Goal: Obtain resource: Download file/media

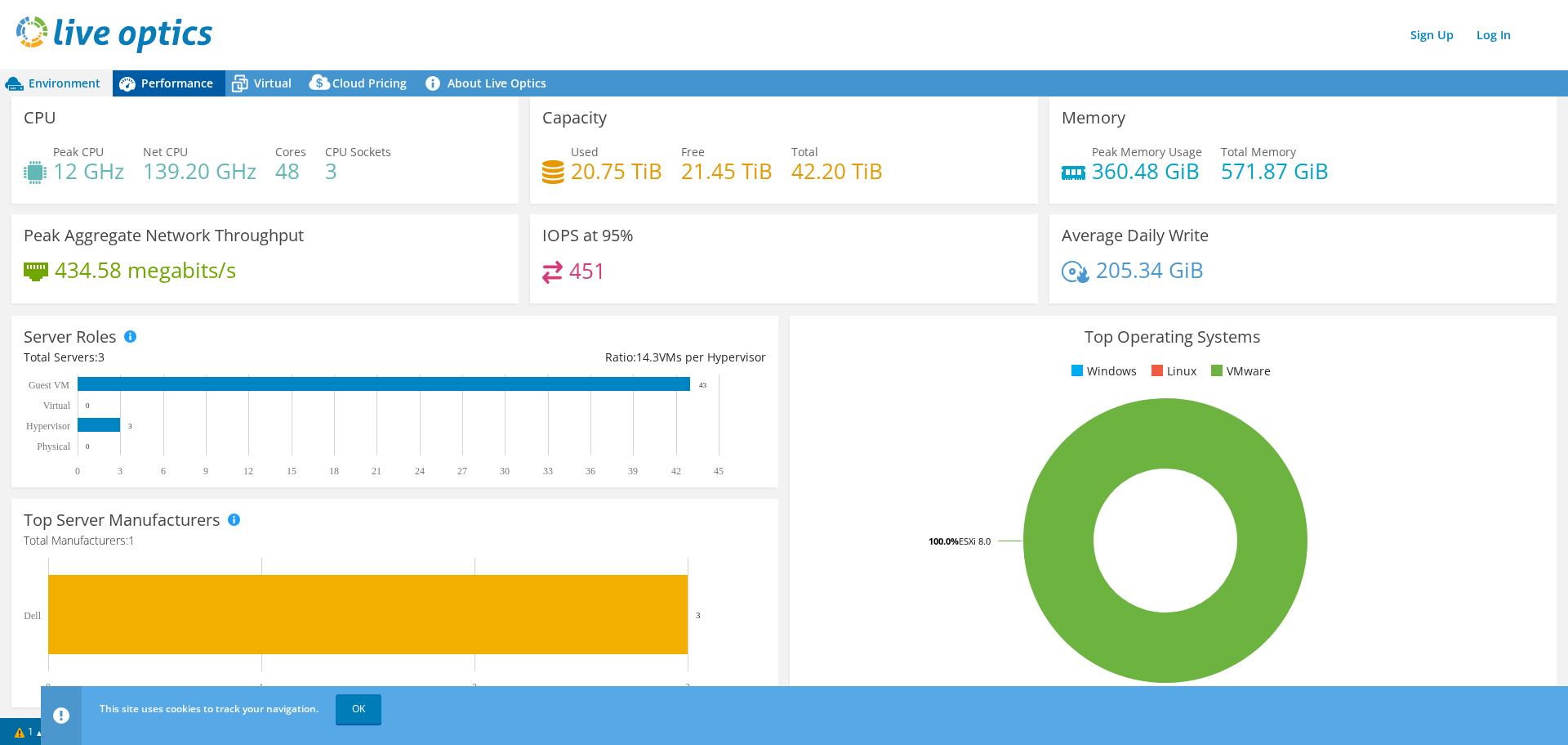
click at [180, 85] on span "Performance" at bounding box center [177, 83] width 72 height 16
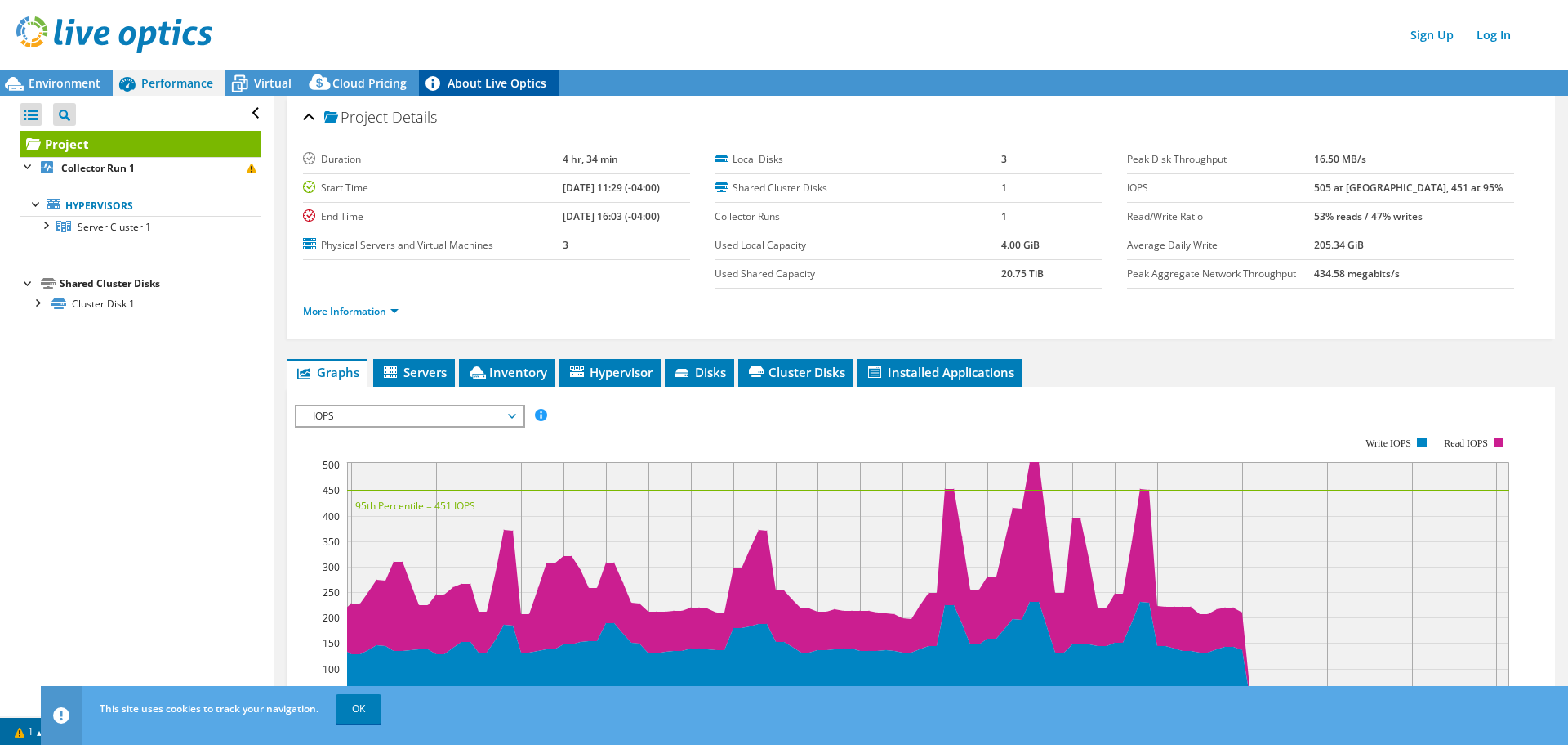
click at [462, 88] on link "About Live Optics" at bounding box center [489, 84] width 139 height 26
click at [80, 84] on span "Environment" at bounding box center [65, 83] width 72 height 16
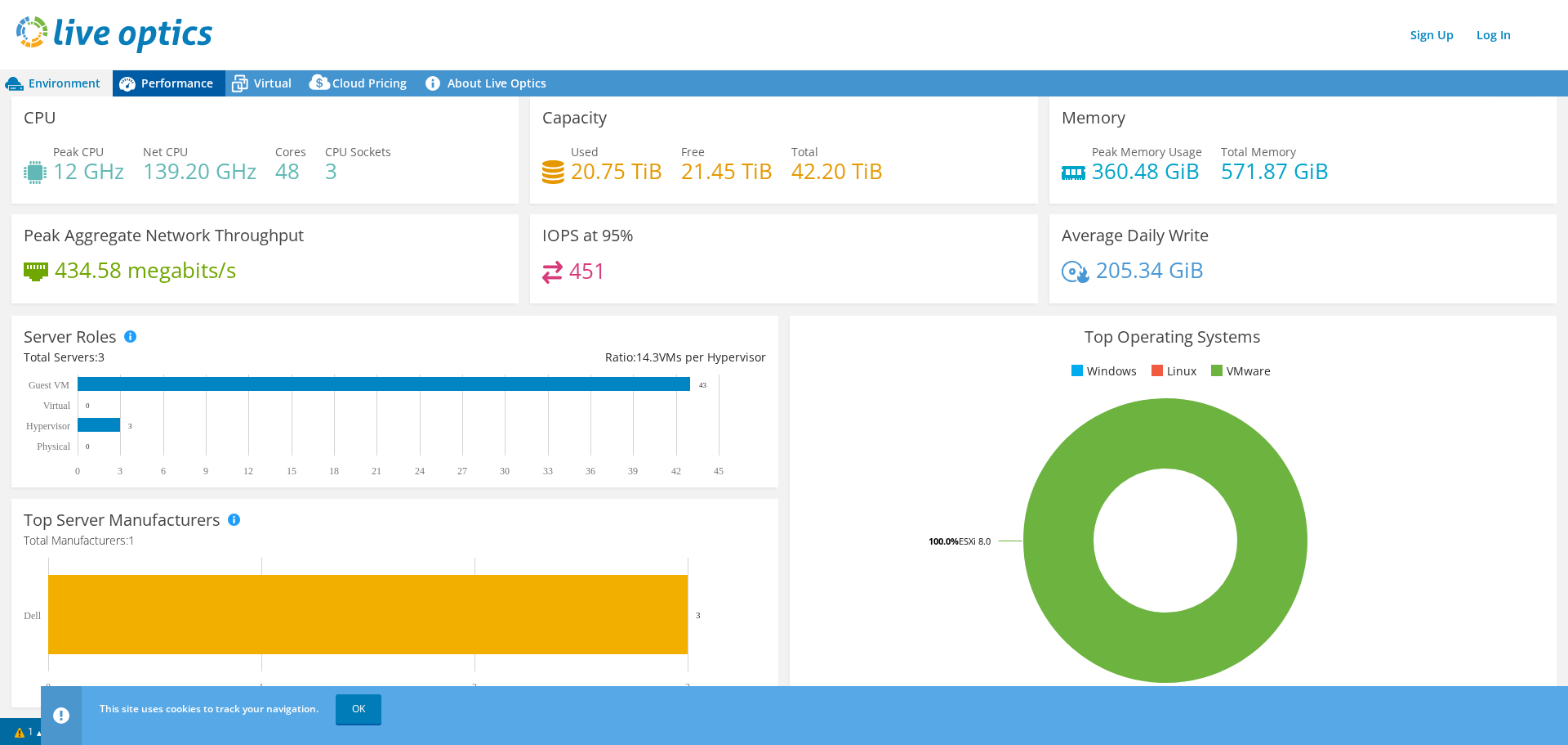
click at [189, 93] on div "Performance" at bounding box center [168, 84] width 112 height 26
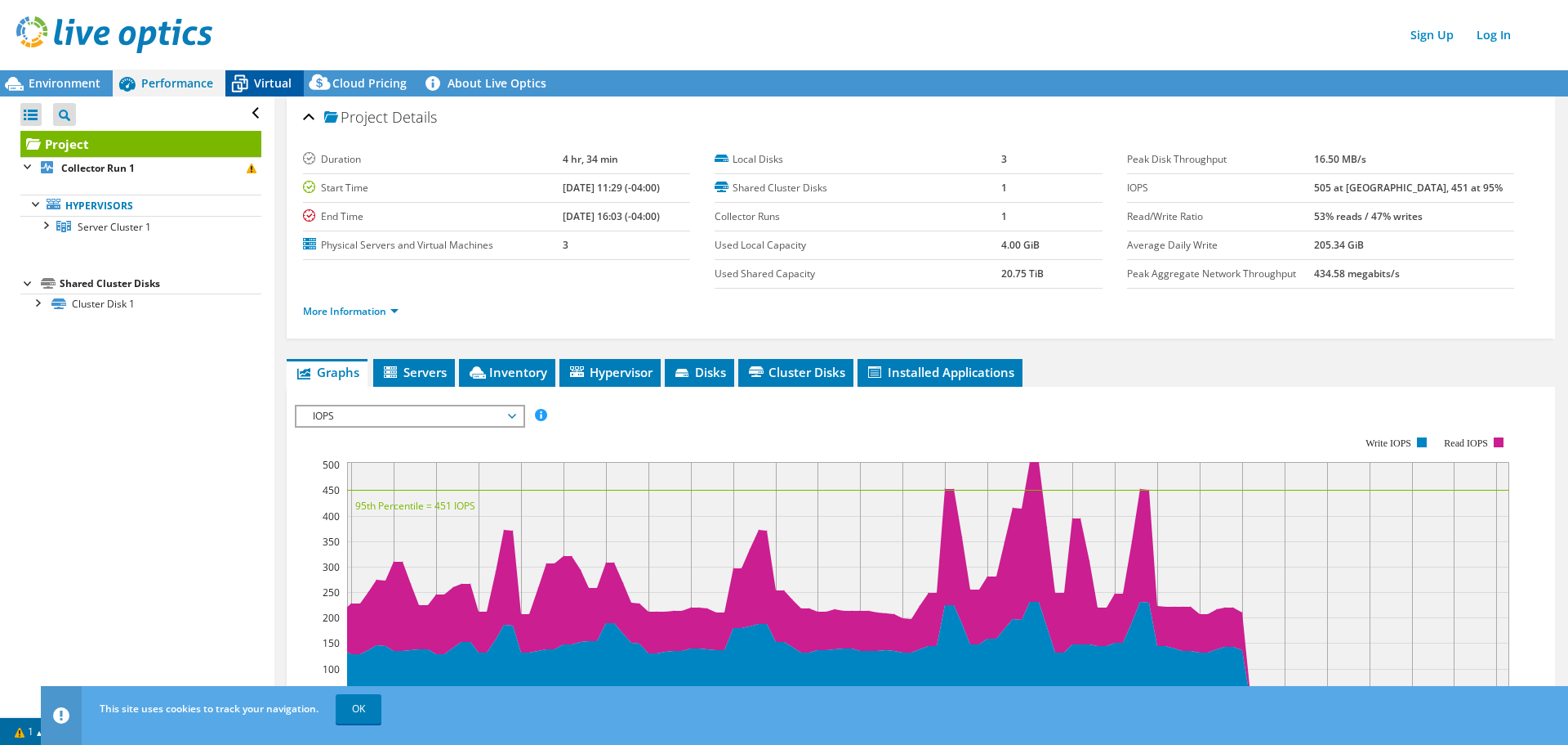
click at [244, 82] on icon at bounding box center [240, 85] width 16 height 13
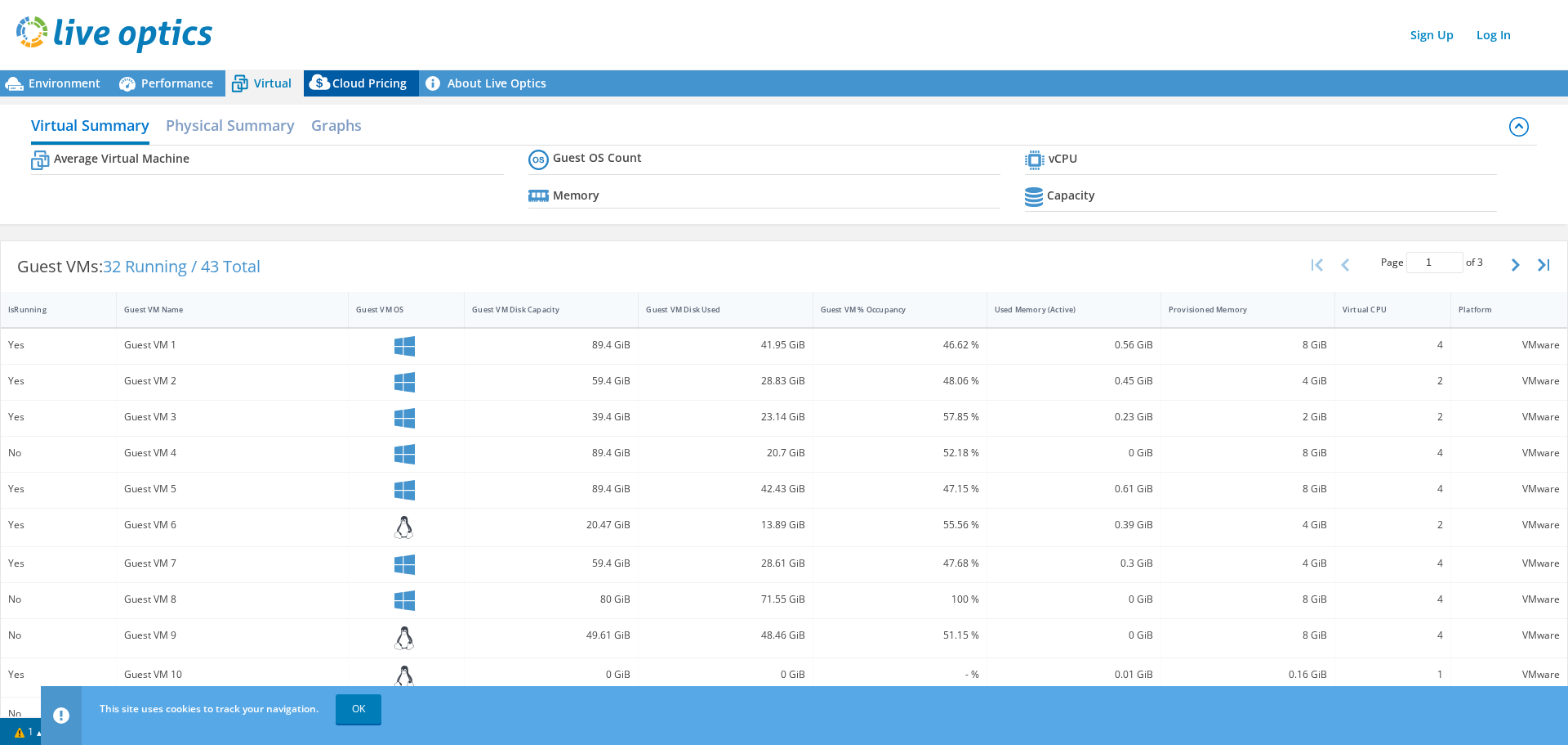
click at [376, 85] on span "Cloud Pricing" at bounding box center [369, 83] width 75 height 16
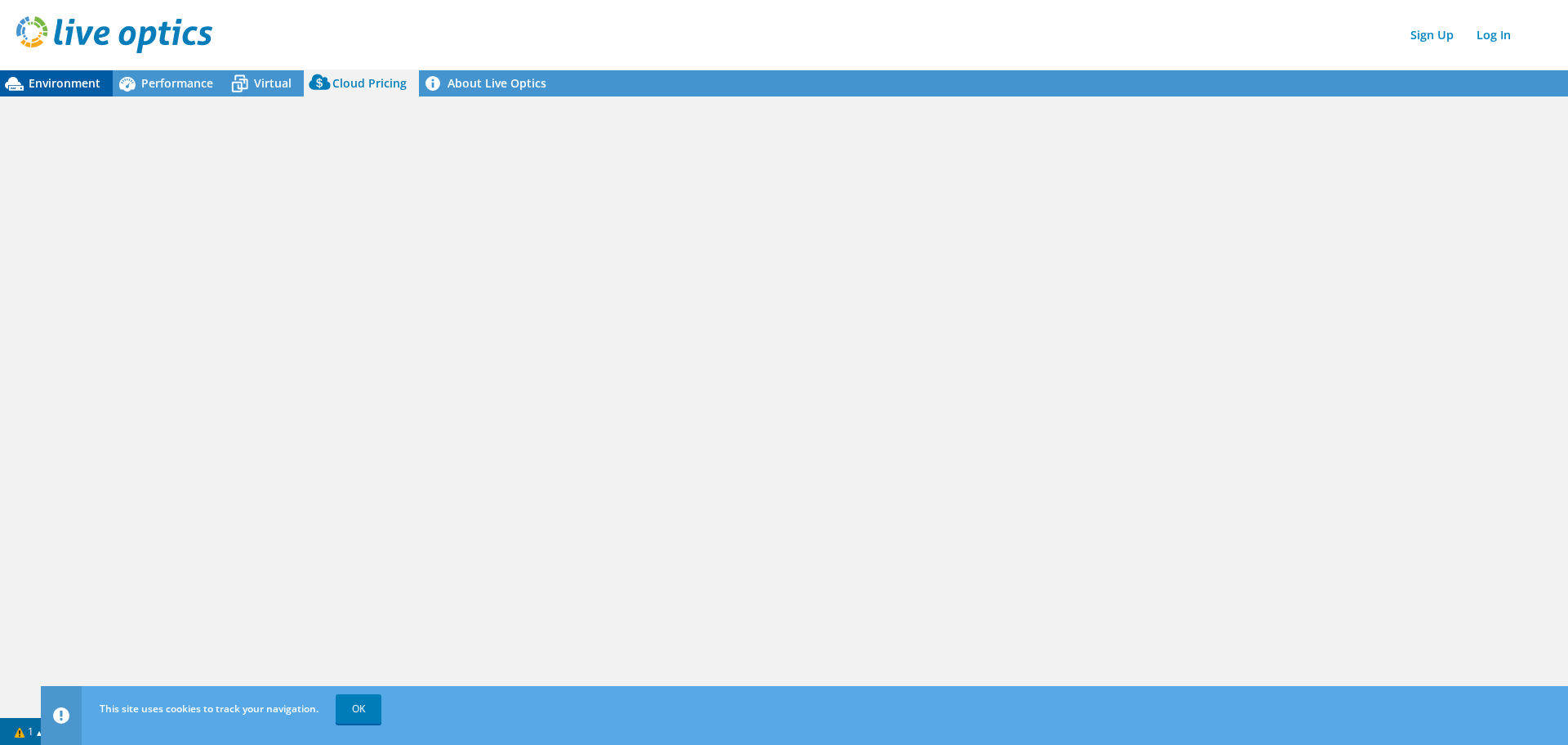
click at [82, 88] on span "Environment" at bounding box center [65, 83] width 72 height 16
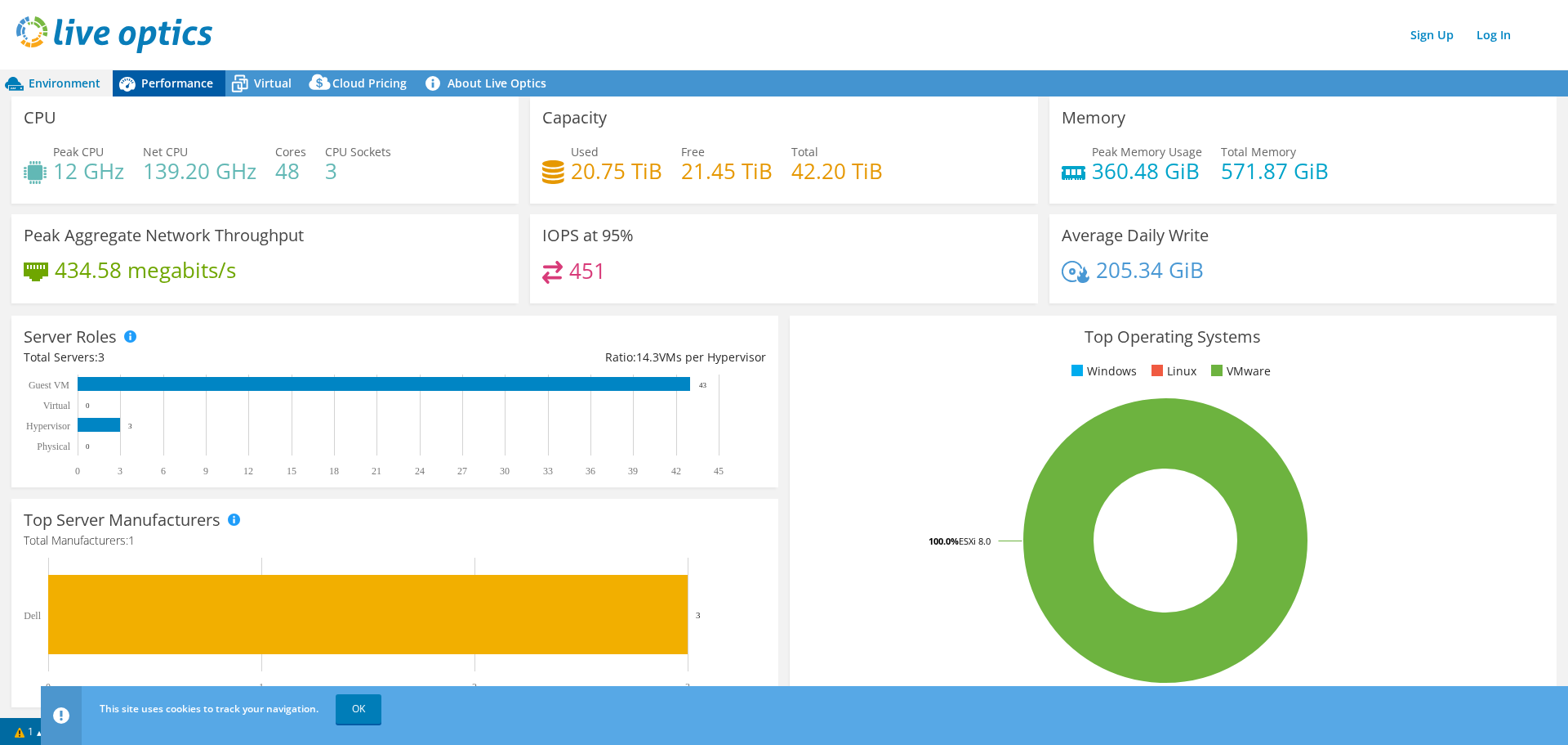
click at [157, 92] on div "Performance" at bounding box center [168, 84] width 112 height 26
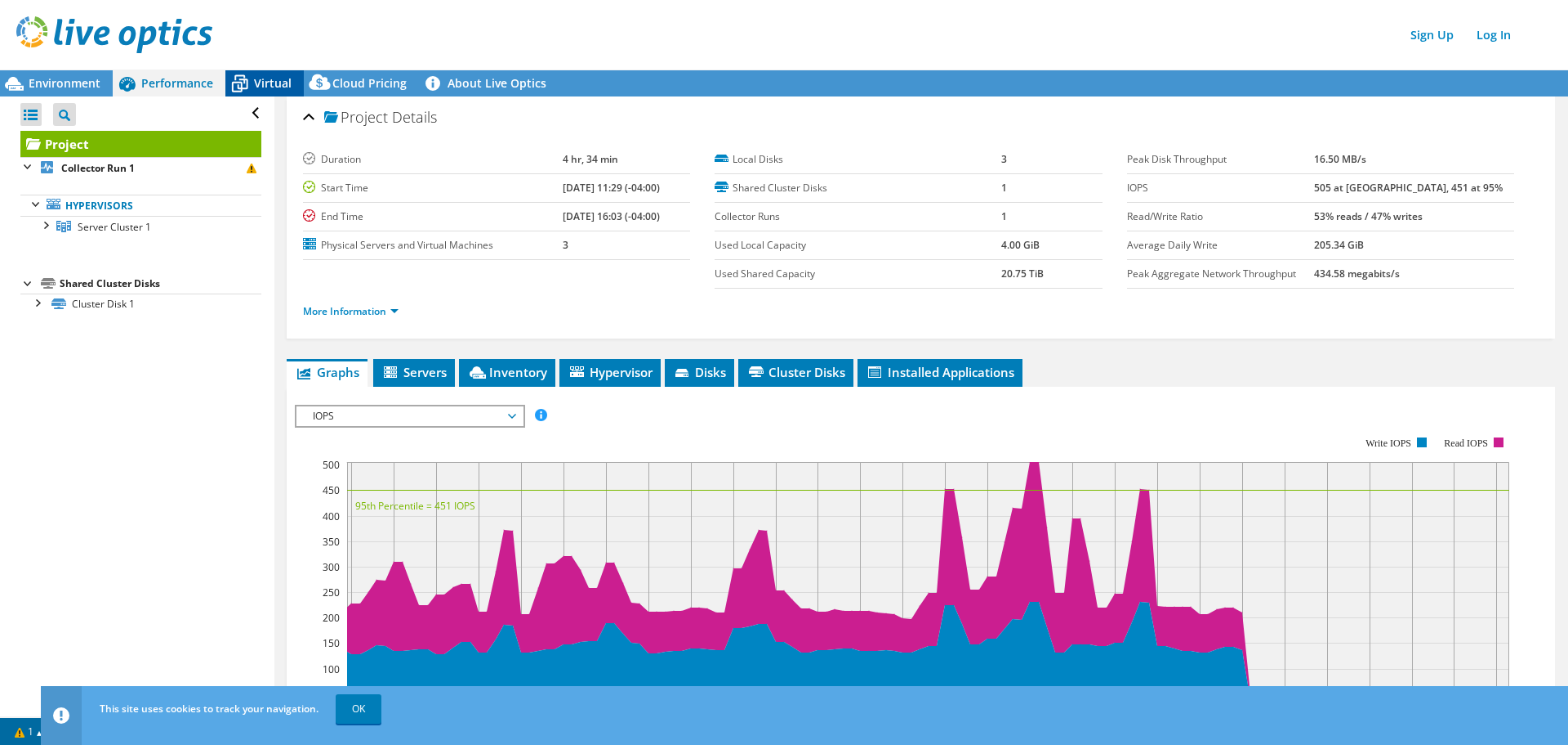
click at [270, 85] on span "Virtual" at bounding box center [273, 83] width 38 height 16
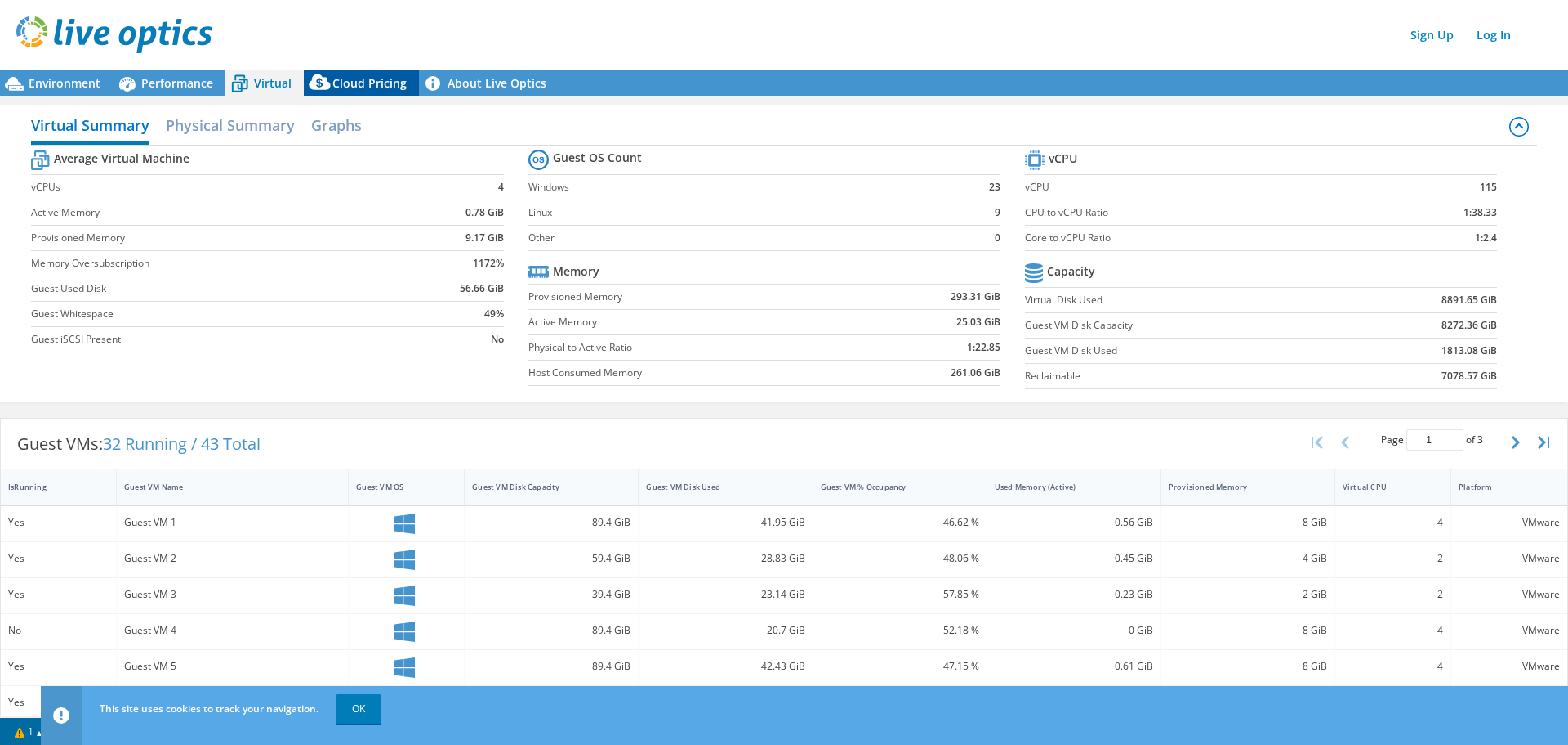
click at [352, 82] on span "Cloud Pricing" at bounding box center [369, 83] width 75 height 16
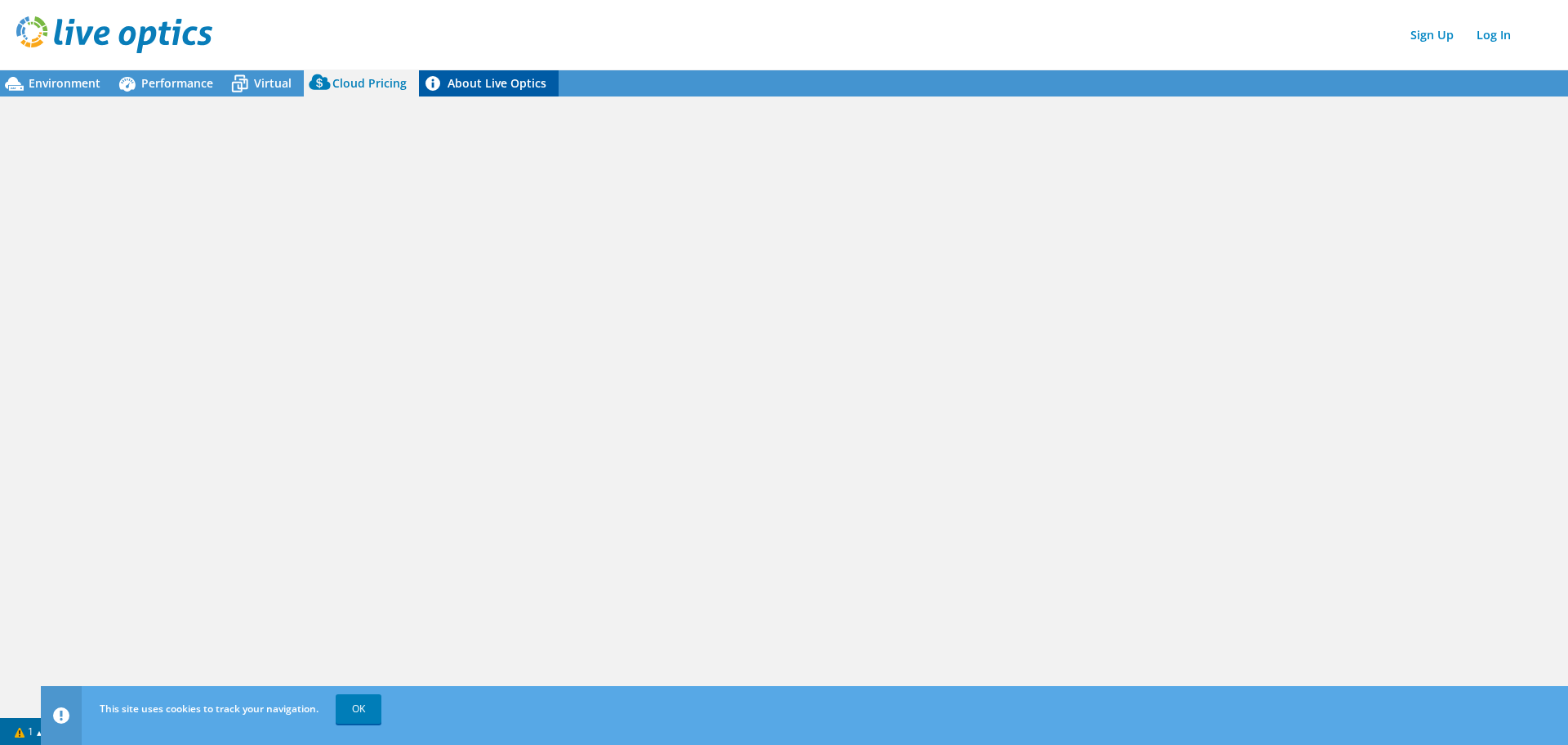
click at [496, 96] on div "Environment Performance Virtual Cloud Pricing 3" at bounding box center [784, 389] width 1568 height 709
click at [41, 87] on span "Environment" at bounding box center [65, 83] width 72 height 16
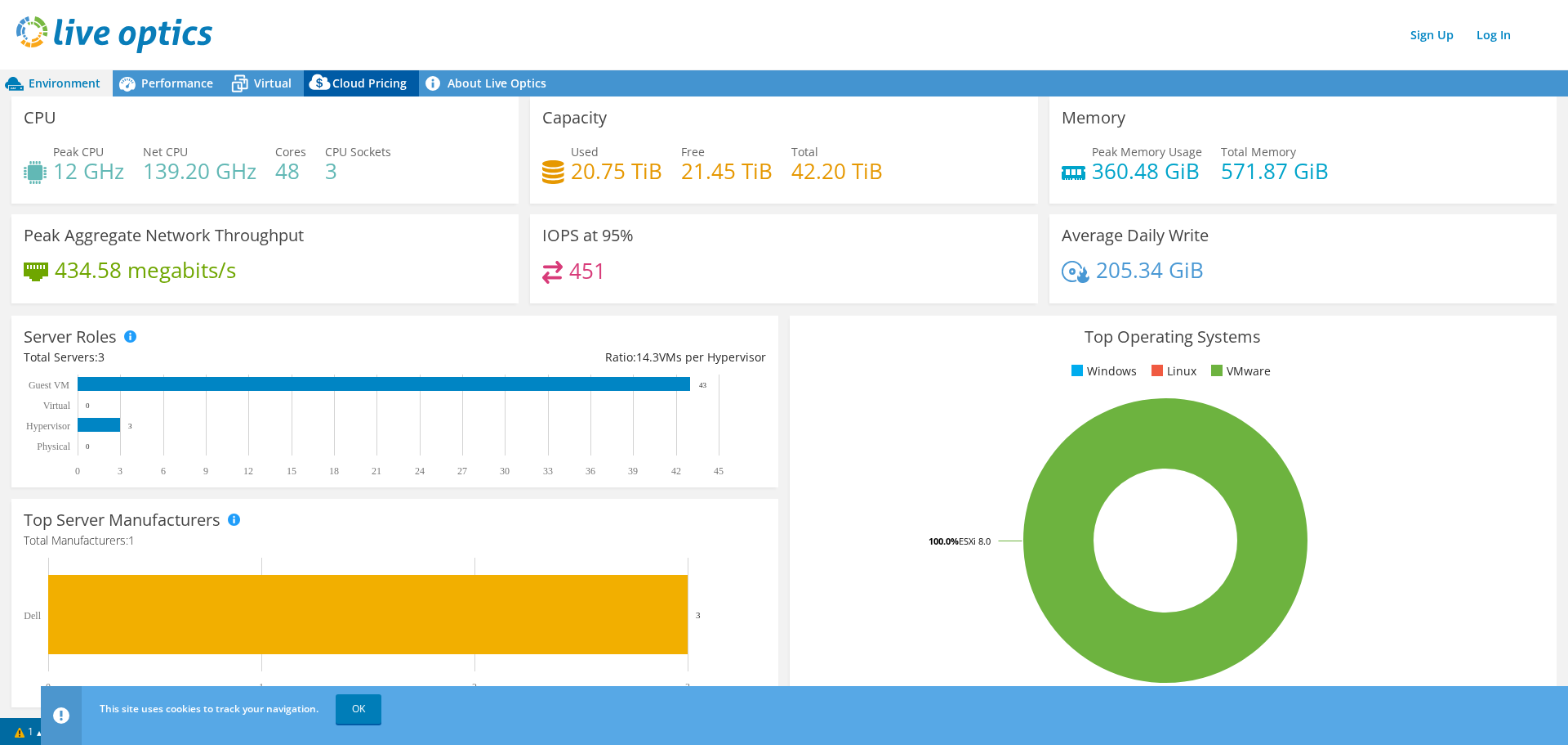
click at [359, 85] on span "Cloud Pricing" at bounding box center [369, 83] width 75 height 16
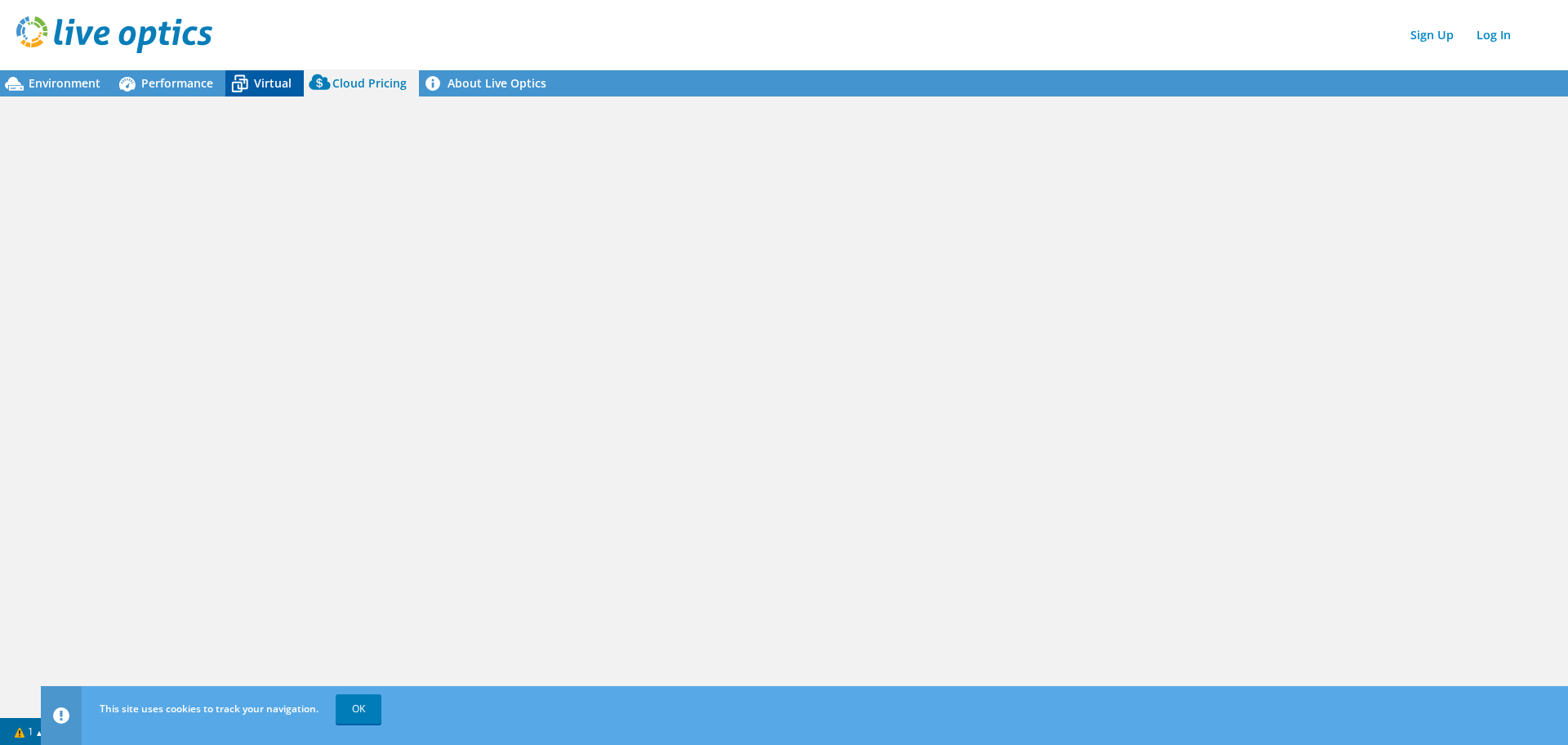
click at [299, 80] on div "Virtual" at bounding box center [264, 84] width 79 height 26
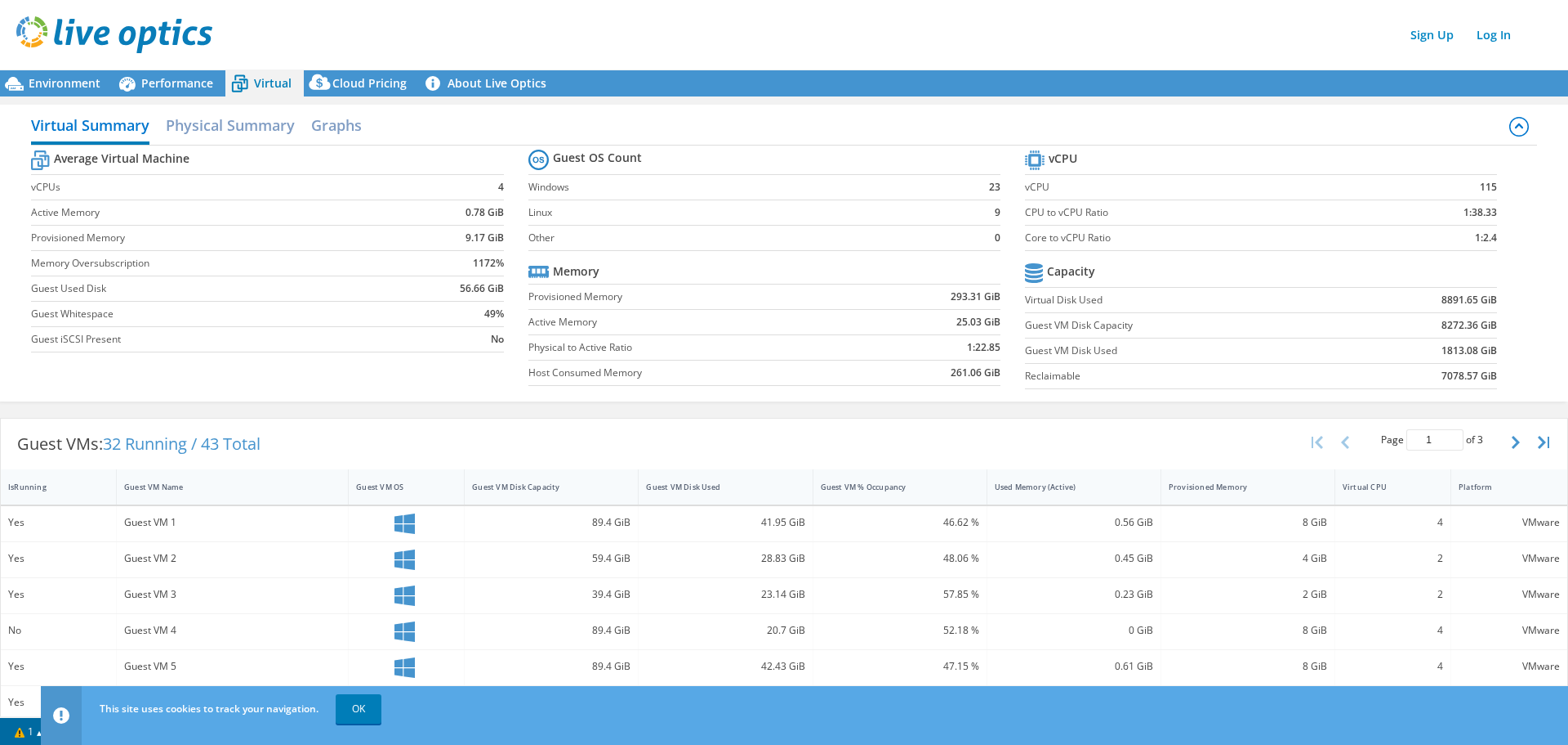
click at [276, 81] on span "Virtual" at bounding box center [273, 83] width 38 height 16
click at [206, 93] on div "Performance" at bounding box center [168, 84] width 112 height 26
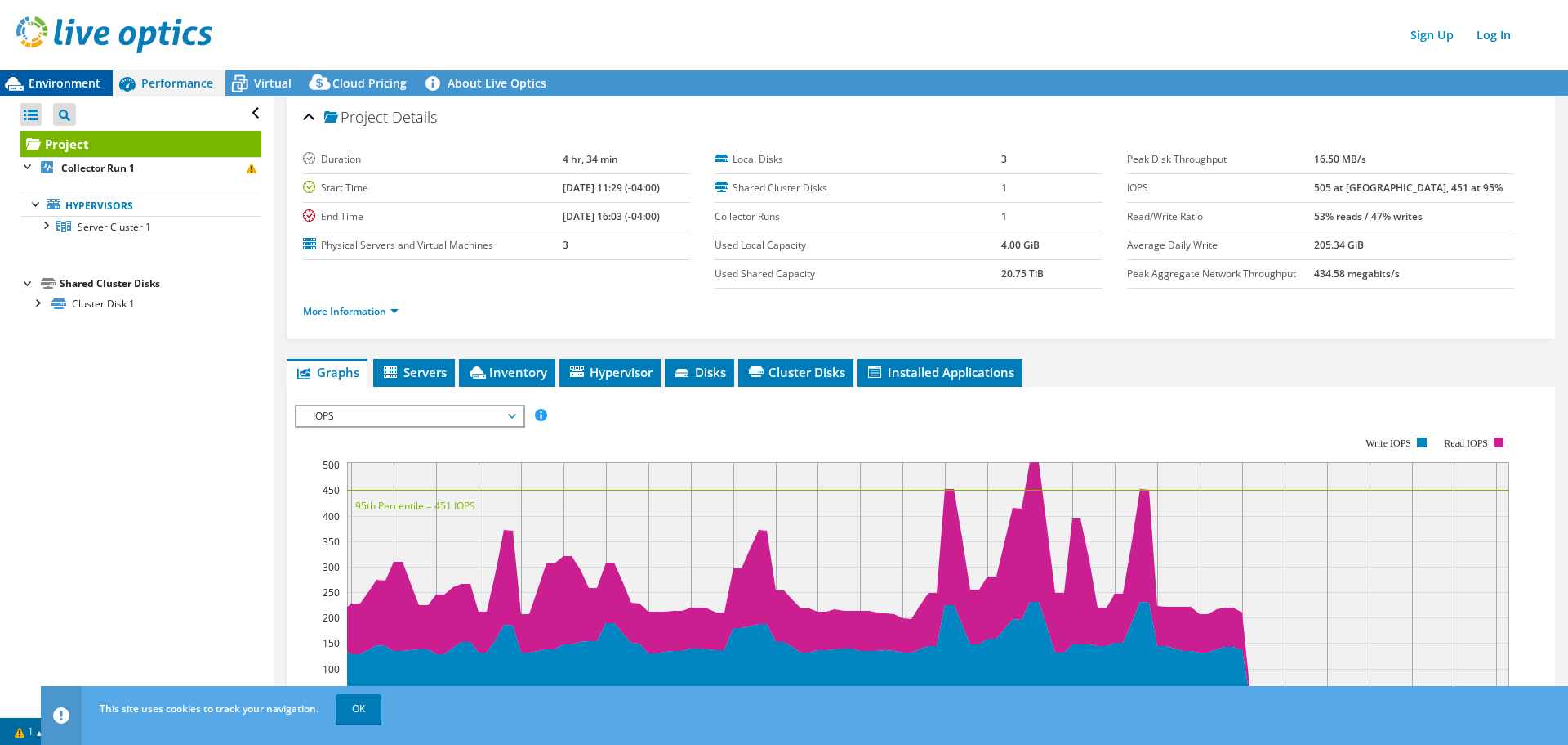
click at [71, 85] on span "Environment" at bounding box center [65, 83] width 72 height 16
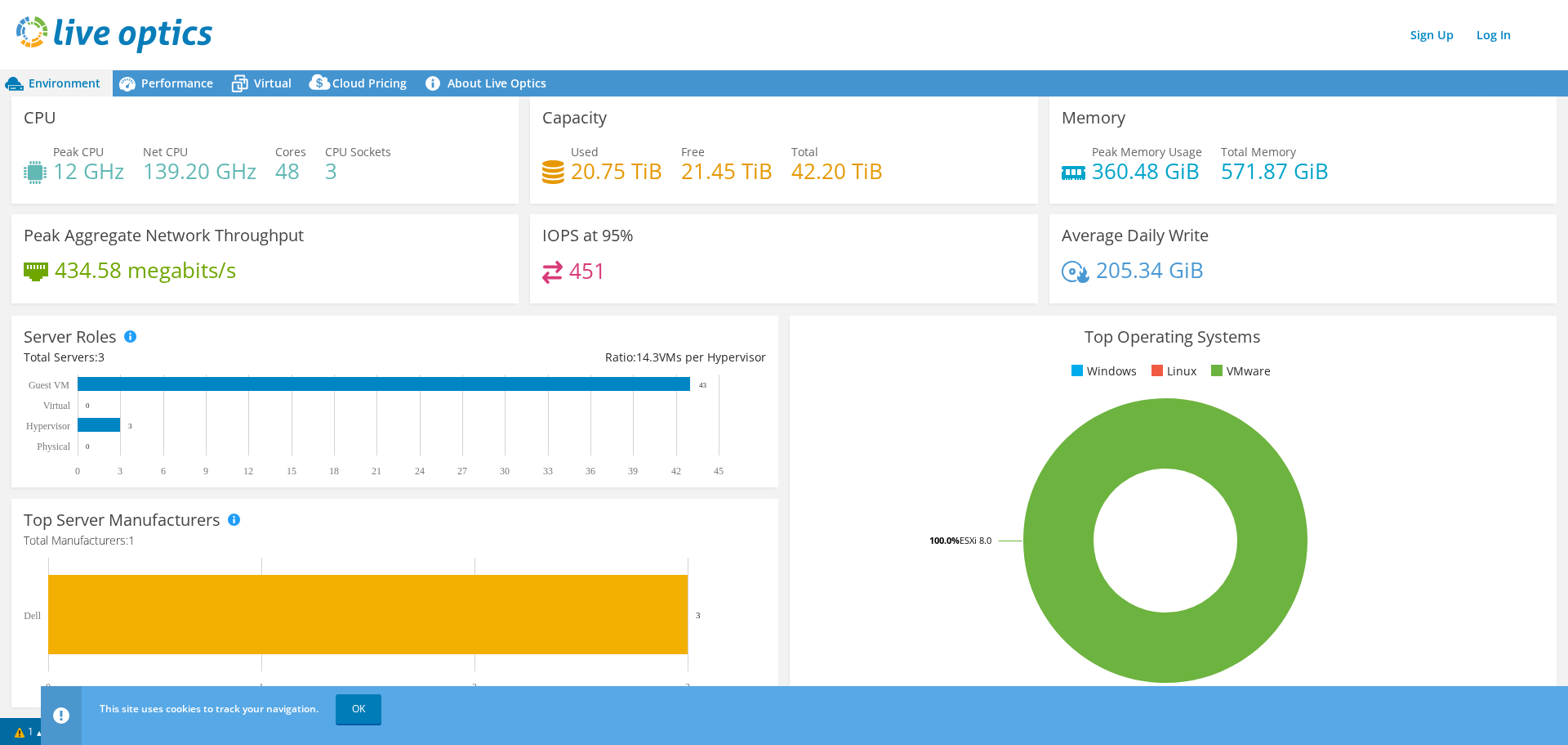
drag, startPoint x: 1308, startPoint y: 345, endPoint x: 1093, endPoint y: 121, distance: 310.5
click at [1122, 121] on div "Memory Peak Memory Usage 360.48 GiB Total Memory 571.87 GiB" at bounding box center [1303, 149] width 508 height 107
drag, startPoint x: 143, startPoint y: 50, endPoint x: 511, endPoint y: 233, distance: 411.0
click at [496, 218] on div "Peak Aggregate Network Throughput 434.58 megabits/s" at bounding box center [265, 258] width 508 height 89
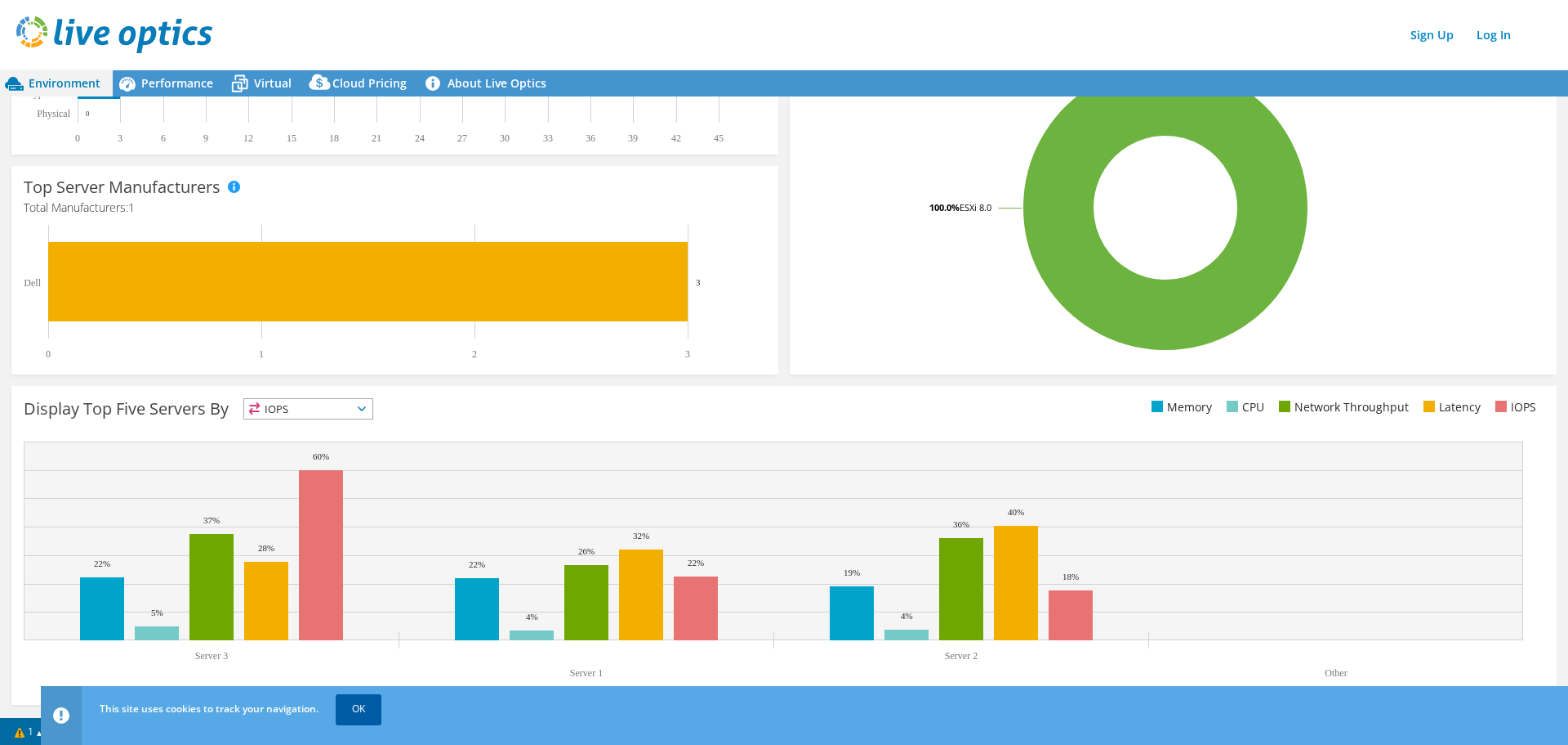
click at [352, 708] on link "OK" at bounding box center [358, 709] width 46 height 30
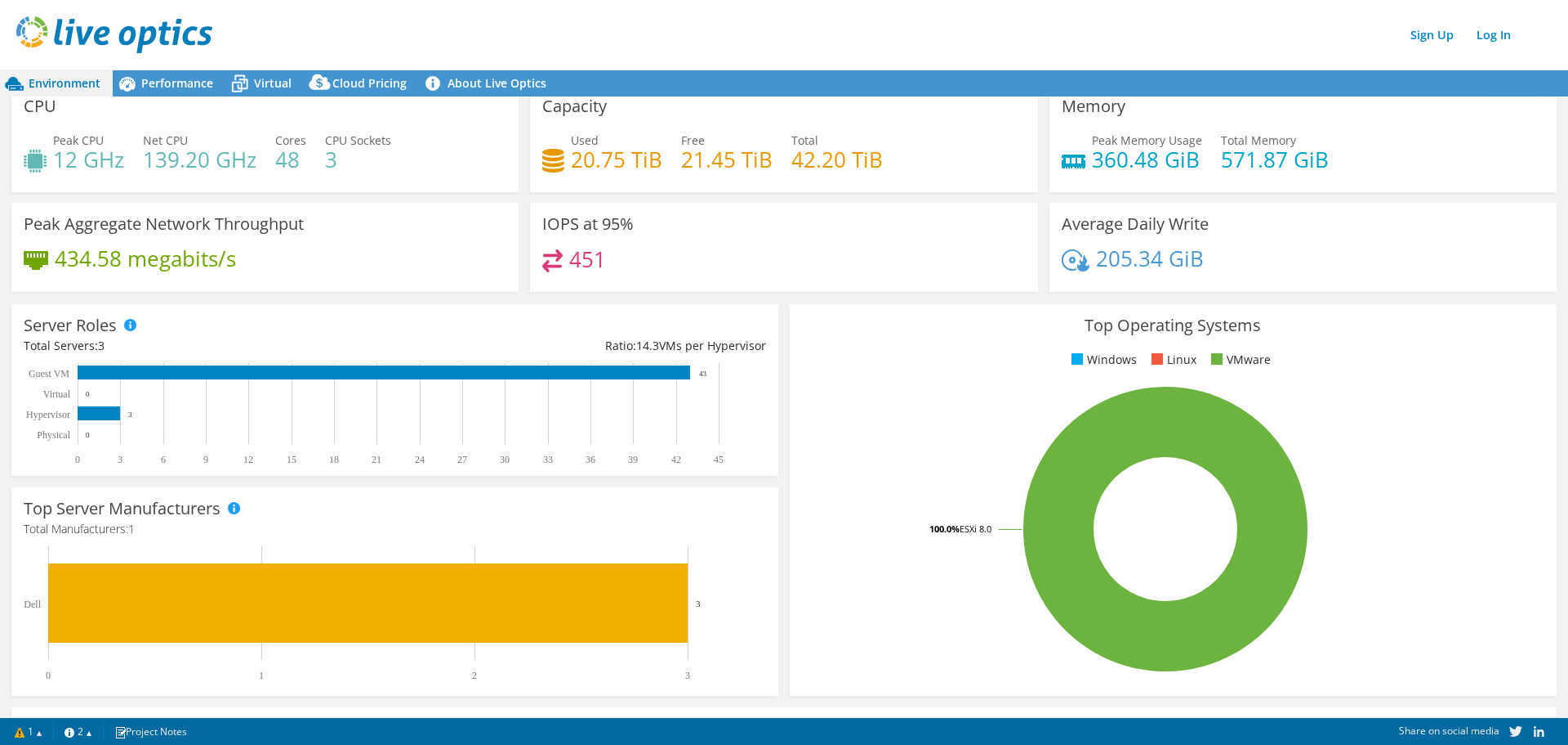
scroll to position [0, 0]
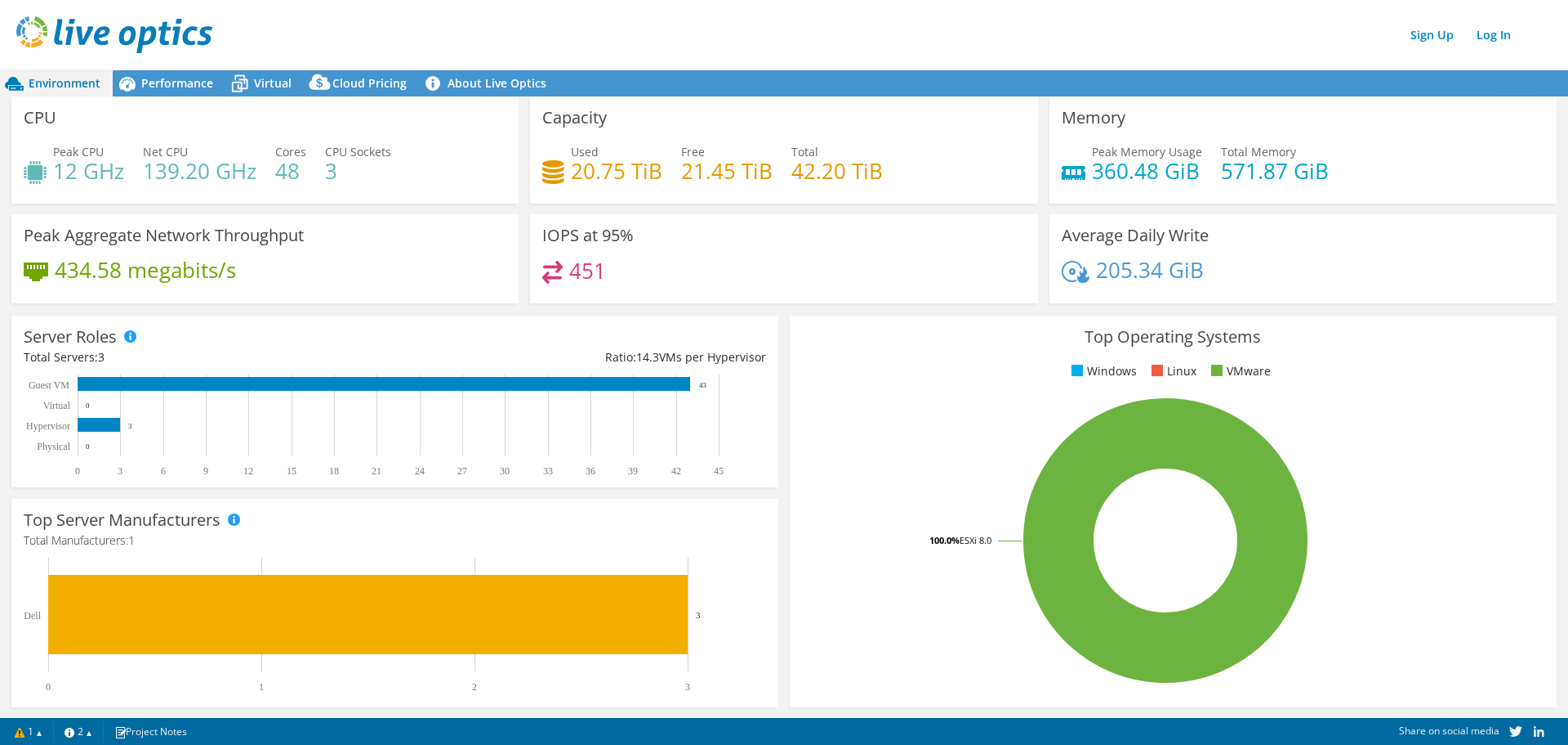
drag, startPoint x: 158, startPoint y: 90, endPoint x: 193, endPoint y: 99, distance: 36.1
click at [158, 89] on span "Performance" at bounding box center [177, 83] width 72 height 16
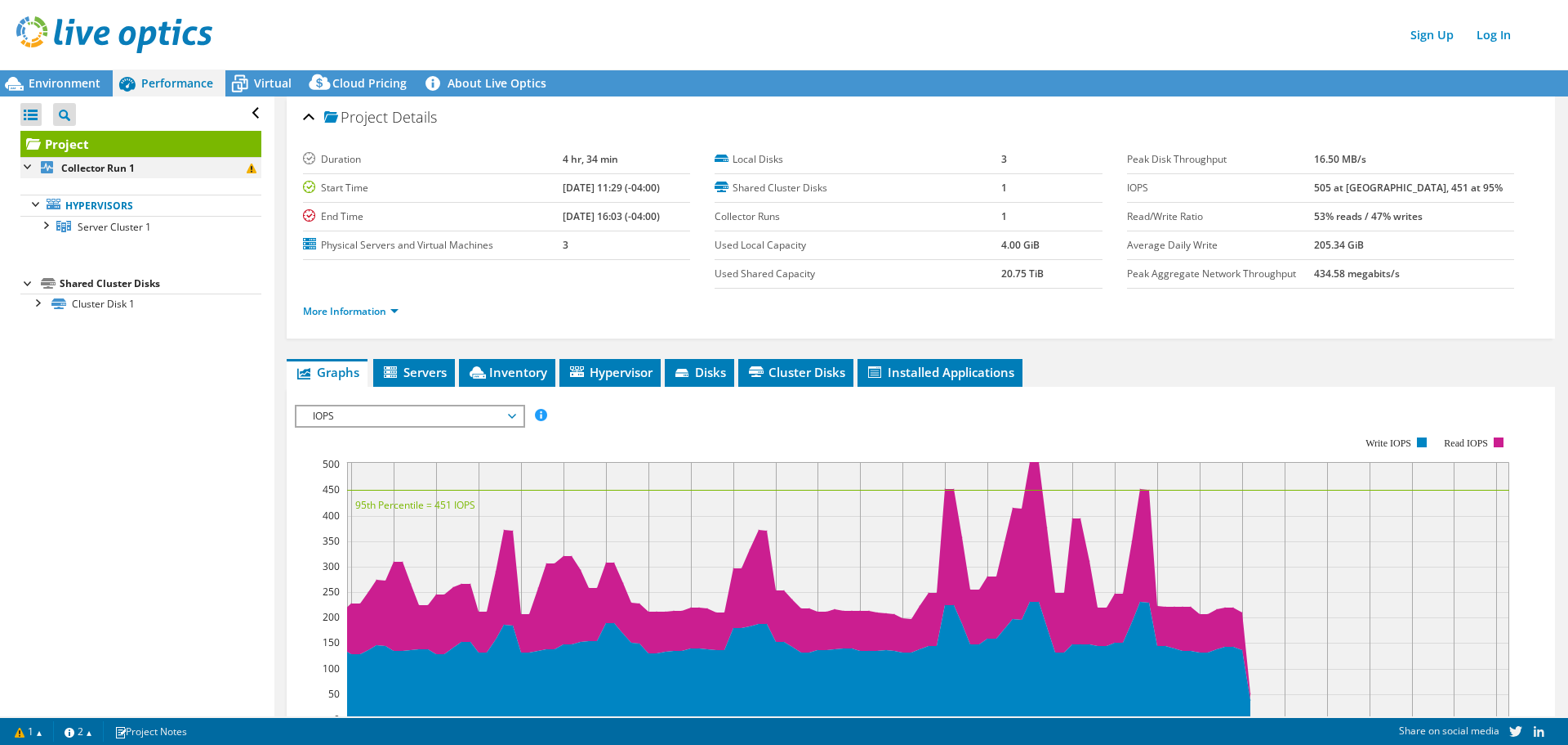
click at [30, 172] on div at bounding box center [29, 165] width 16 height 16
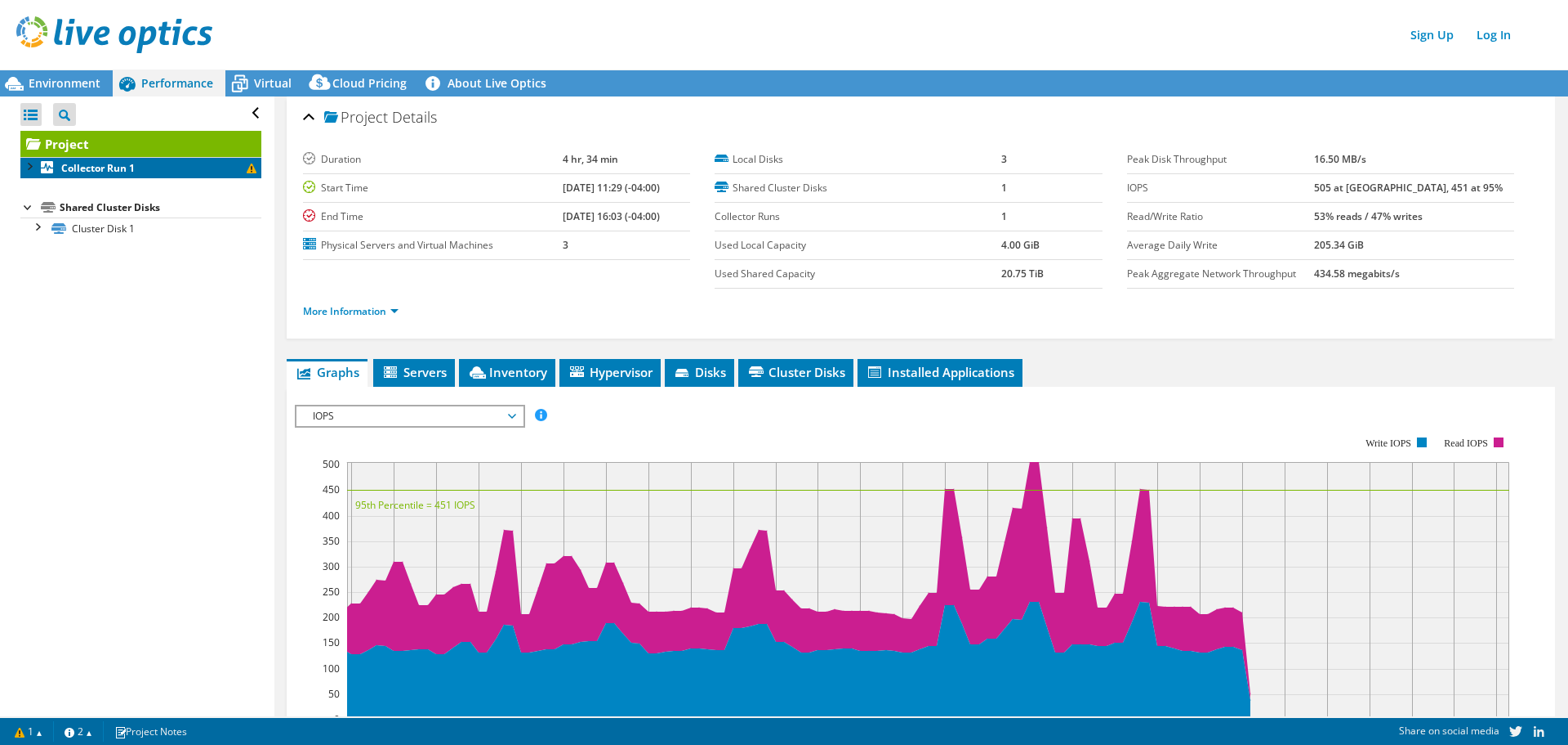
click at [43, 169] on icon at bounding box center [47, 167] width 12 height 12
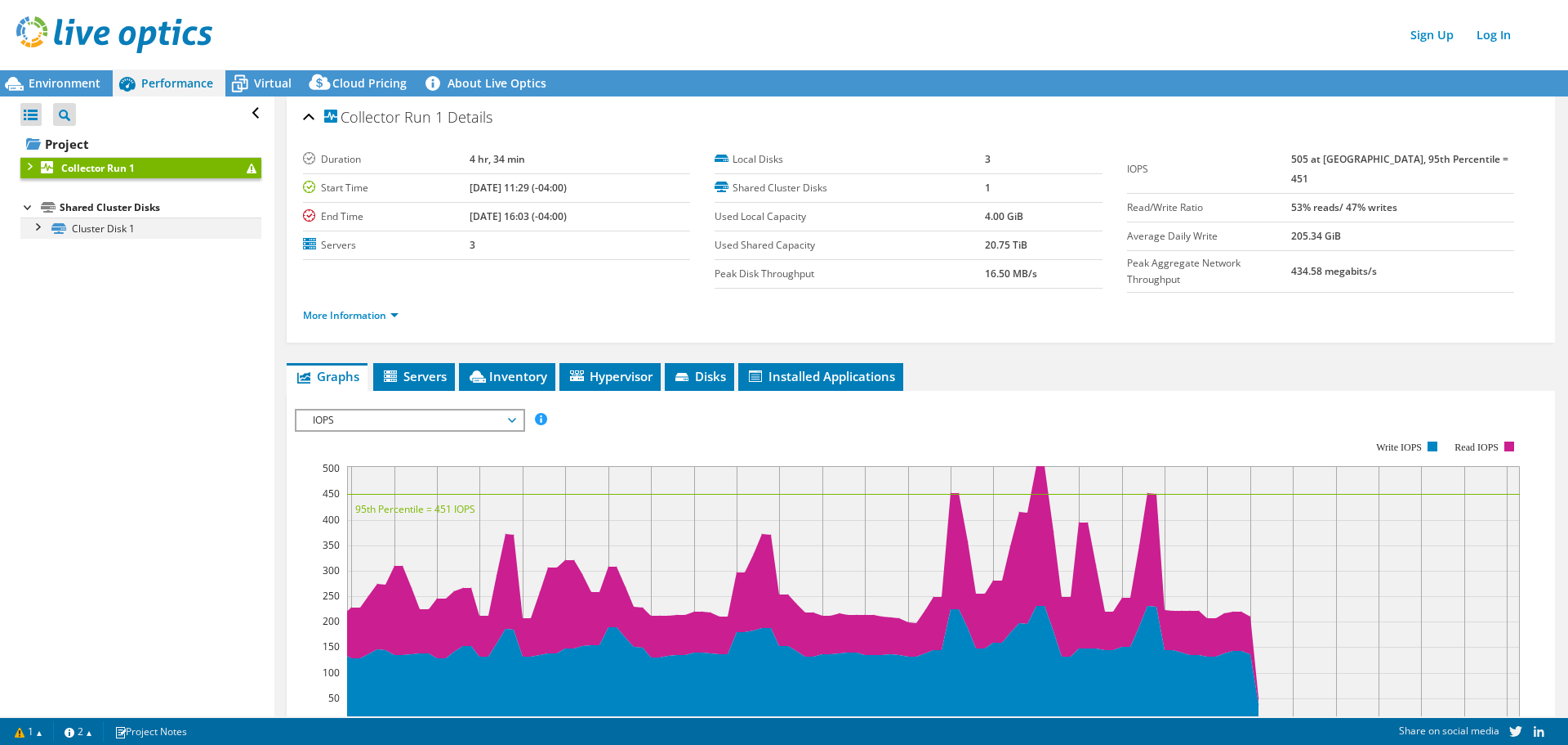
click at [39, 228] on div at bounding box center [37, 225] width 16 height 16
click at [25, 118] on div at bounding box center [31, 114] width 21 height 23
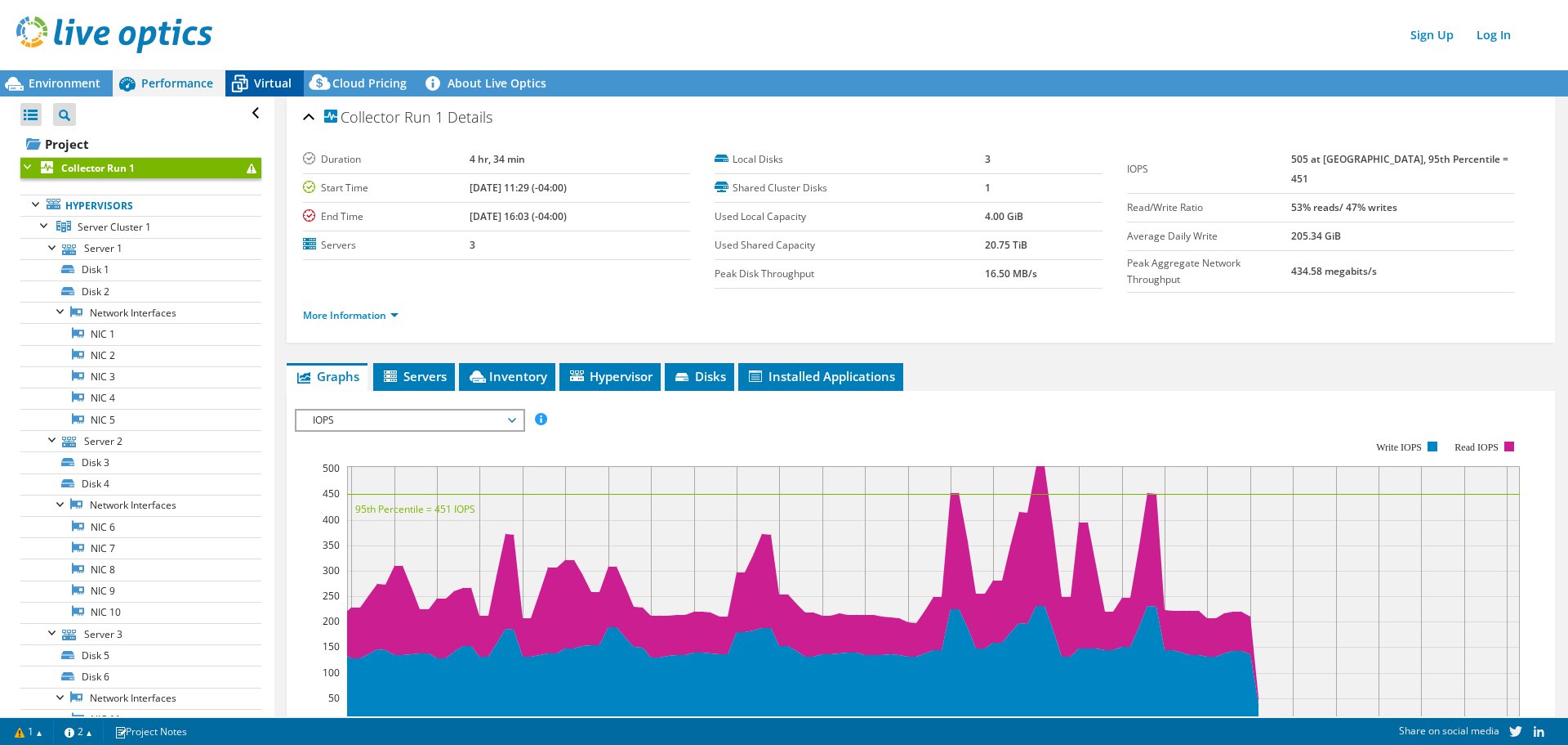
click at [264, 88] on span "Virtual" at bounding box center [273, 83] width 38 height 16
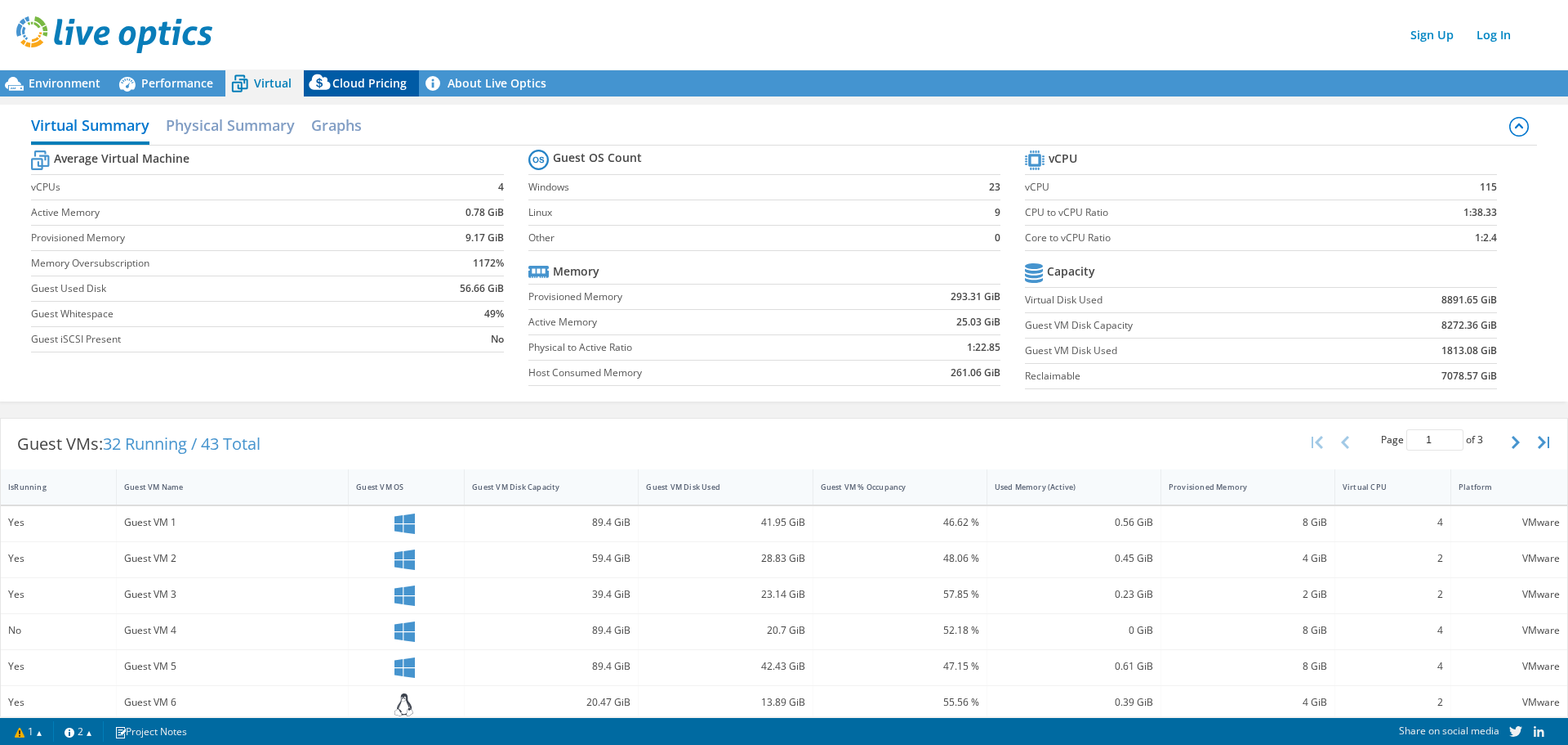
click at [339, 73] on div "Cloud Pricing" at bounding box center [361, 84] width 115 height 26
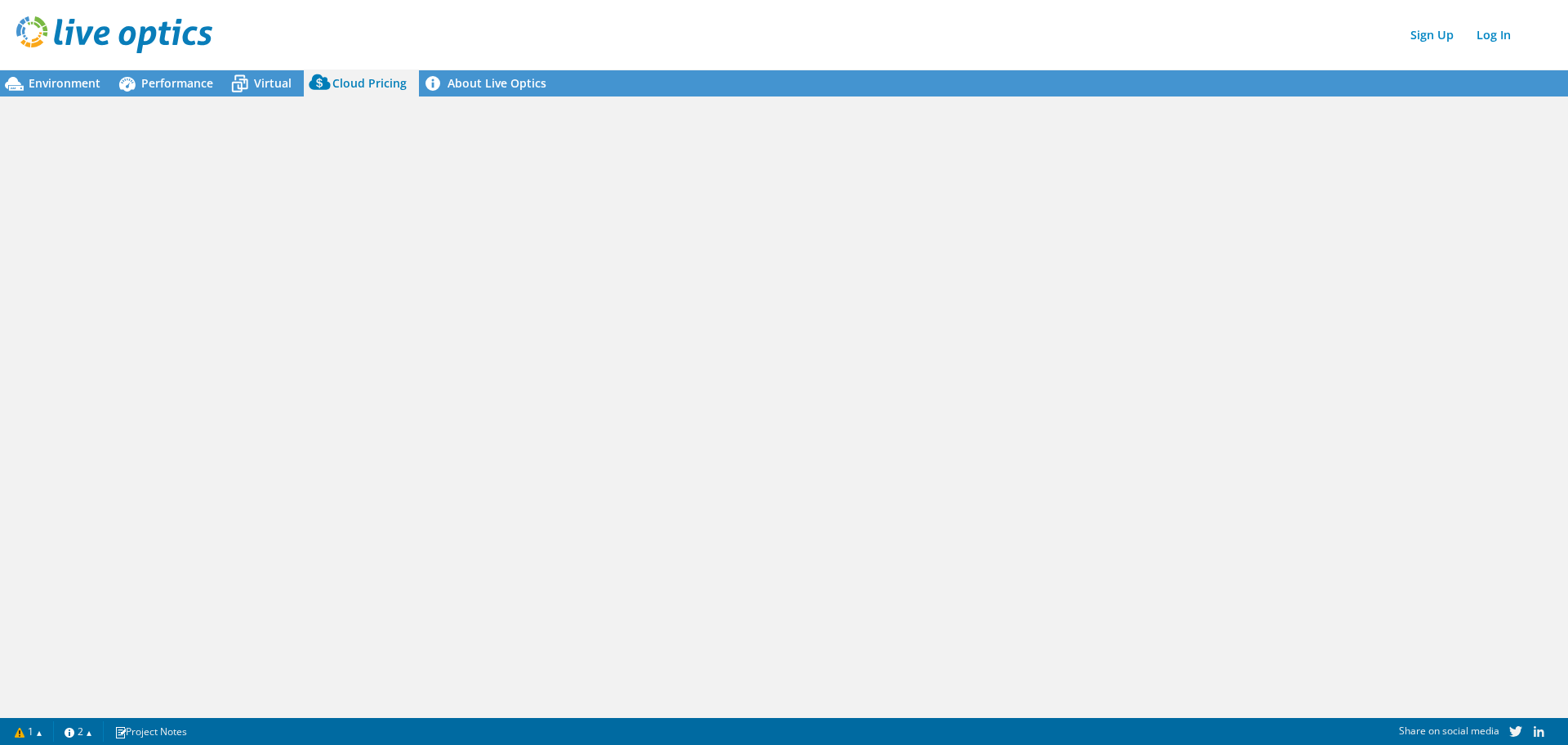
drag, startPoint x: 1495, startPoint y: 38, endPoint x: 1481, endPoint y: 60, distance: 26.1
click at [1495, 38] on link "Log In" at bounding box center [1493, 35] width 51 height 24
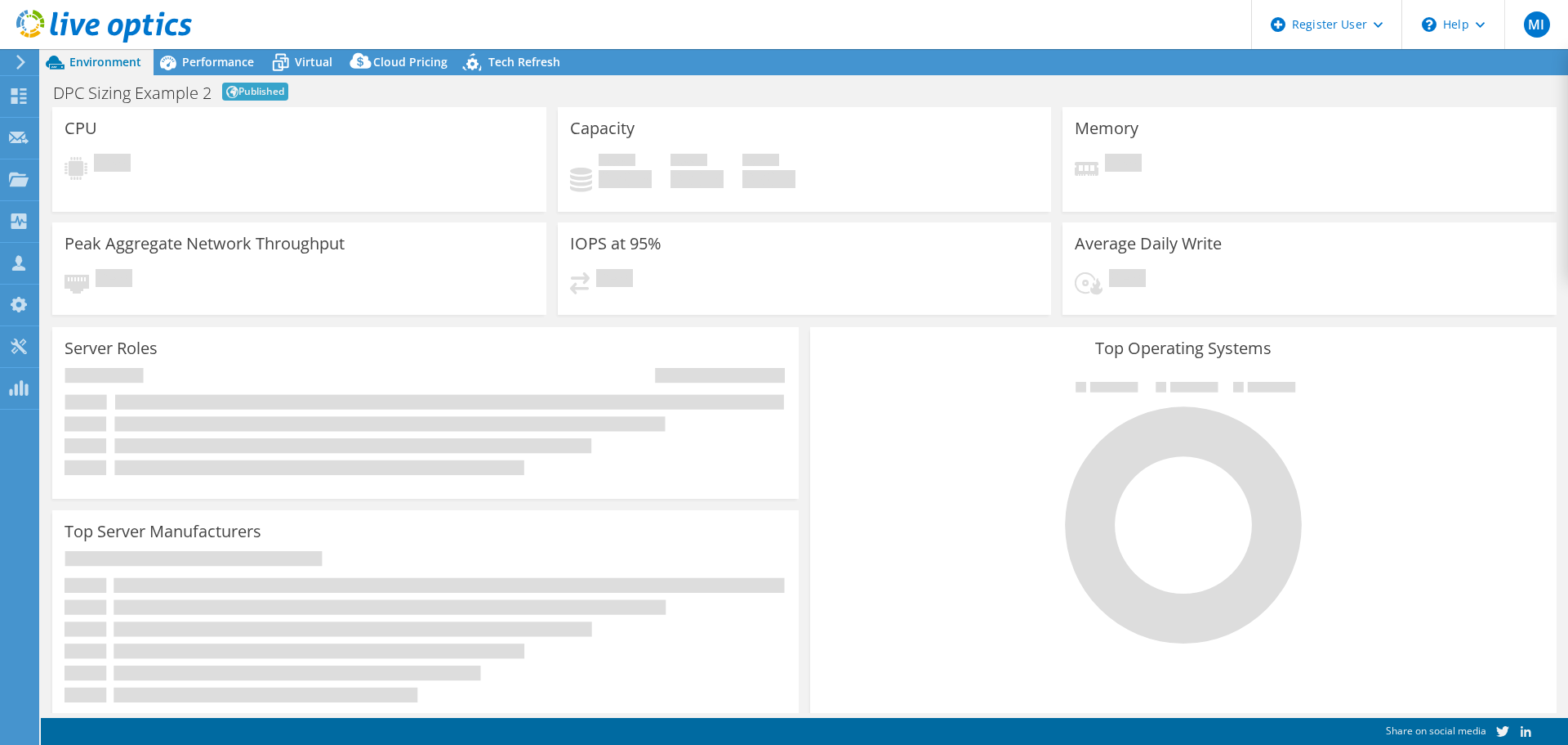
select select "Tokyo"
select select "JPY"
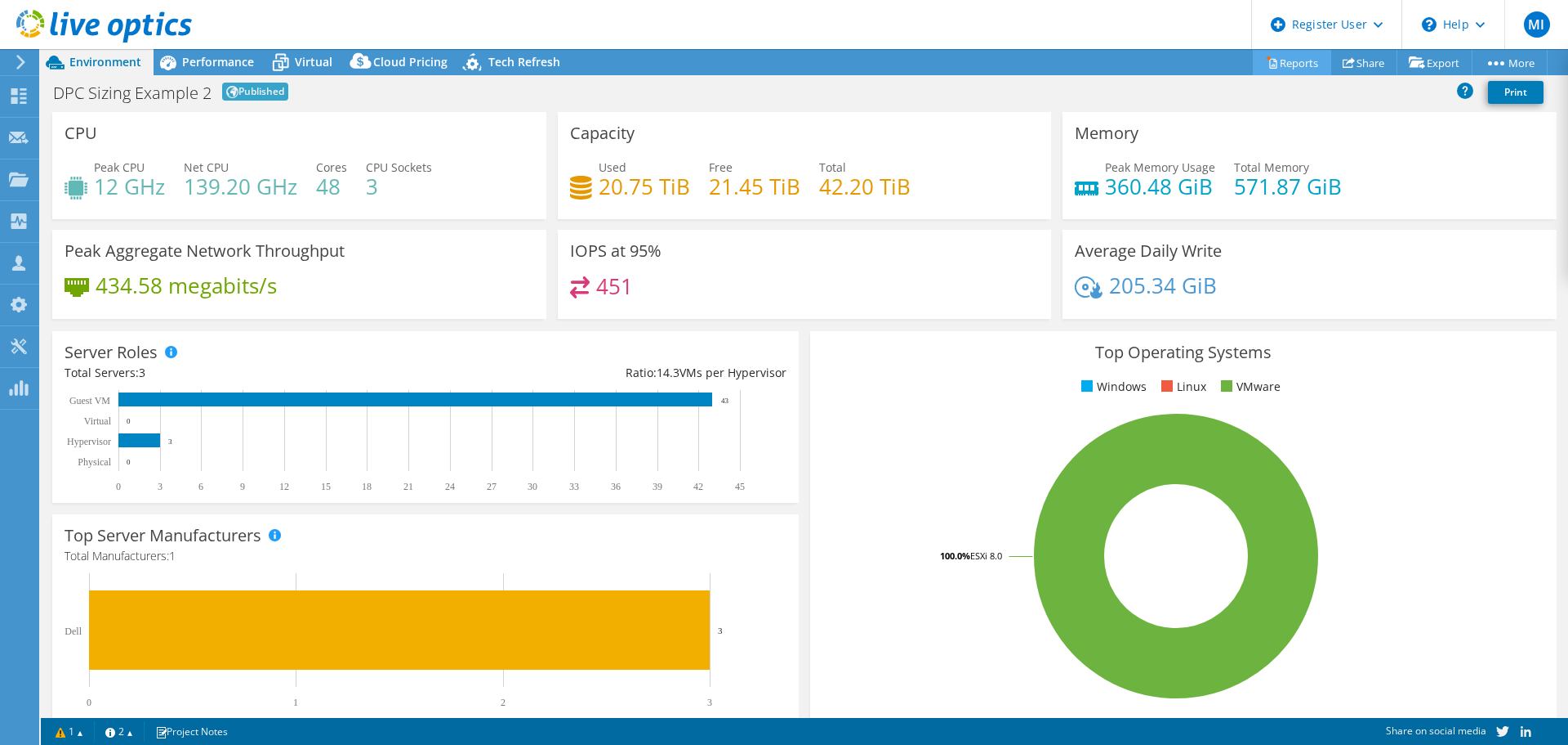
click at [1292, 64] on link "Reports" at bounding box center [1292, 62] width 79 height 25
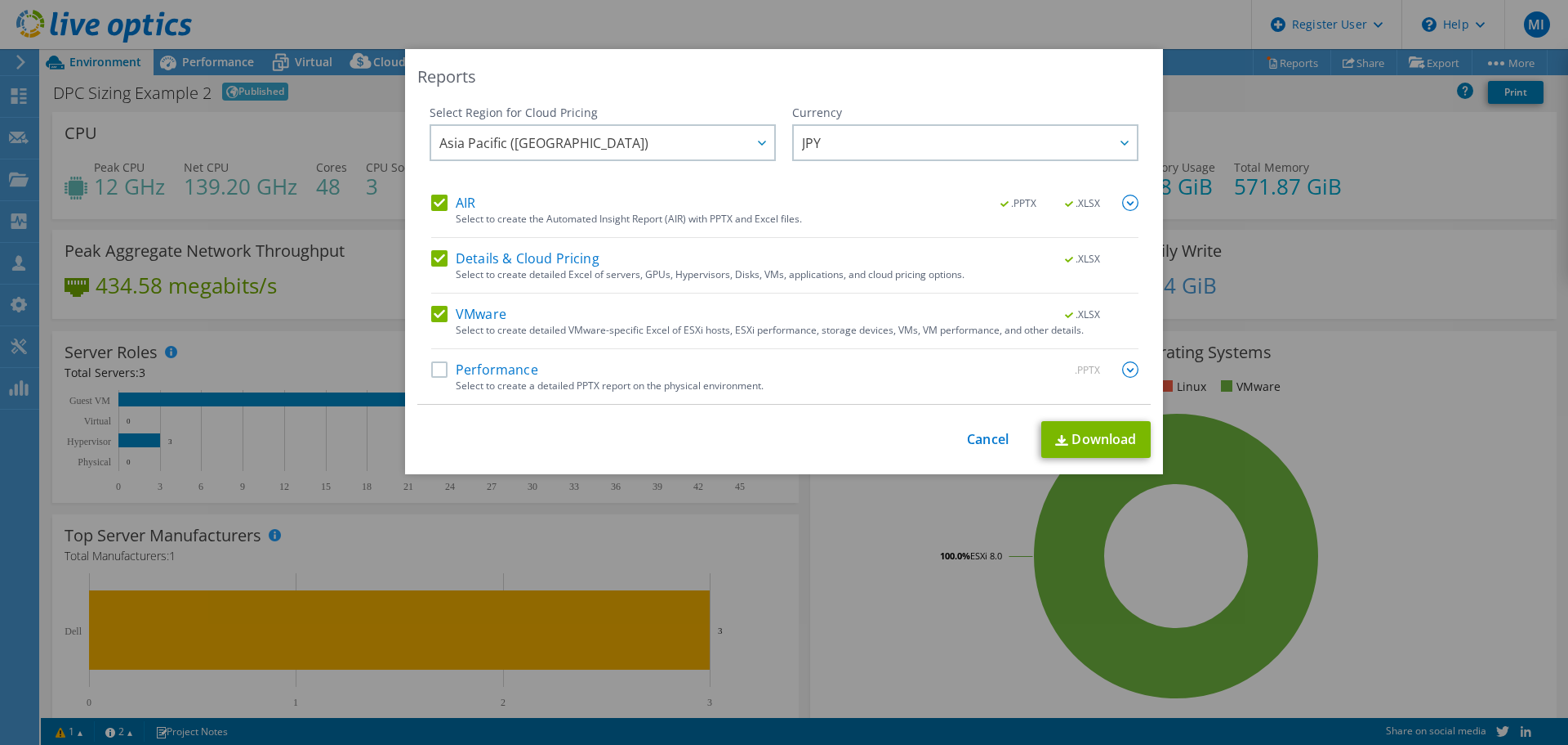
click at [1065, 204] on span ".XLSX" at bounding box center [1084, 203] width 62 height 11
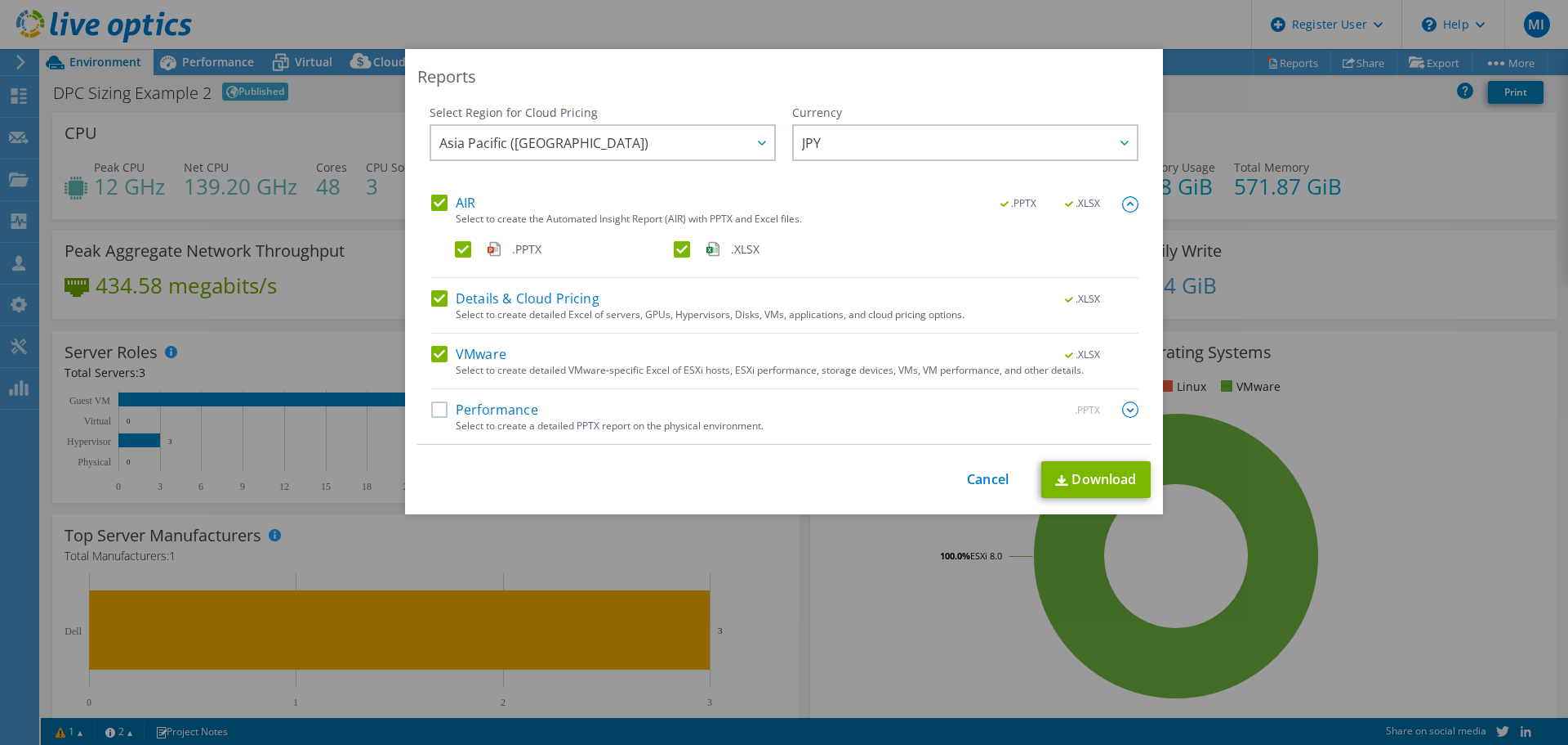
click at [998, 202] on span ".PPTX" at bounding box center [1020, 203] width 62 height 11
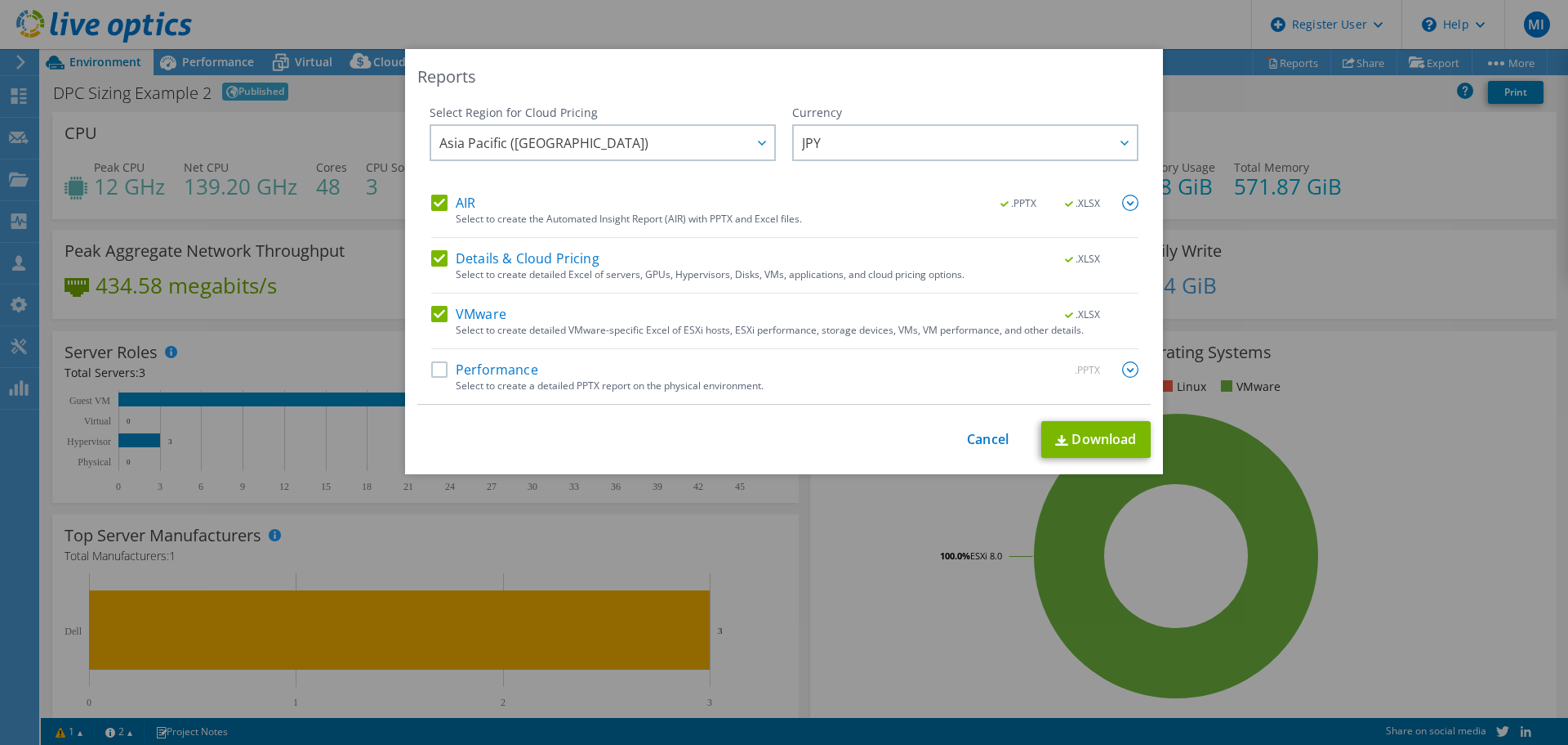
click at [1017, 213] on div "Select to create the Automated Insight Report (AIR) with PPTX and Excel files." at bounding box center [797, 218] width 683 height 11
click at [1080, 446] on link "Download" at bounding box center [1096, 439] width 110 height 37
click at [974, 443] on link "Cancel" at bounding box center [989, 439] width 42 height 16
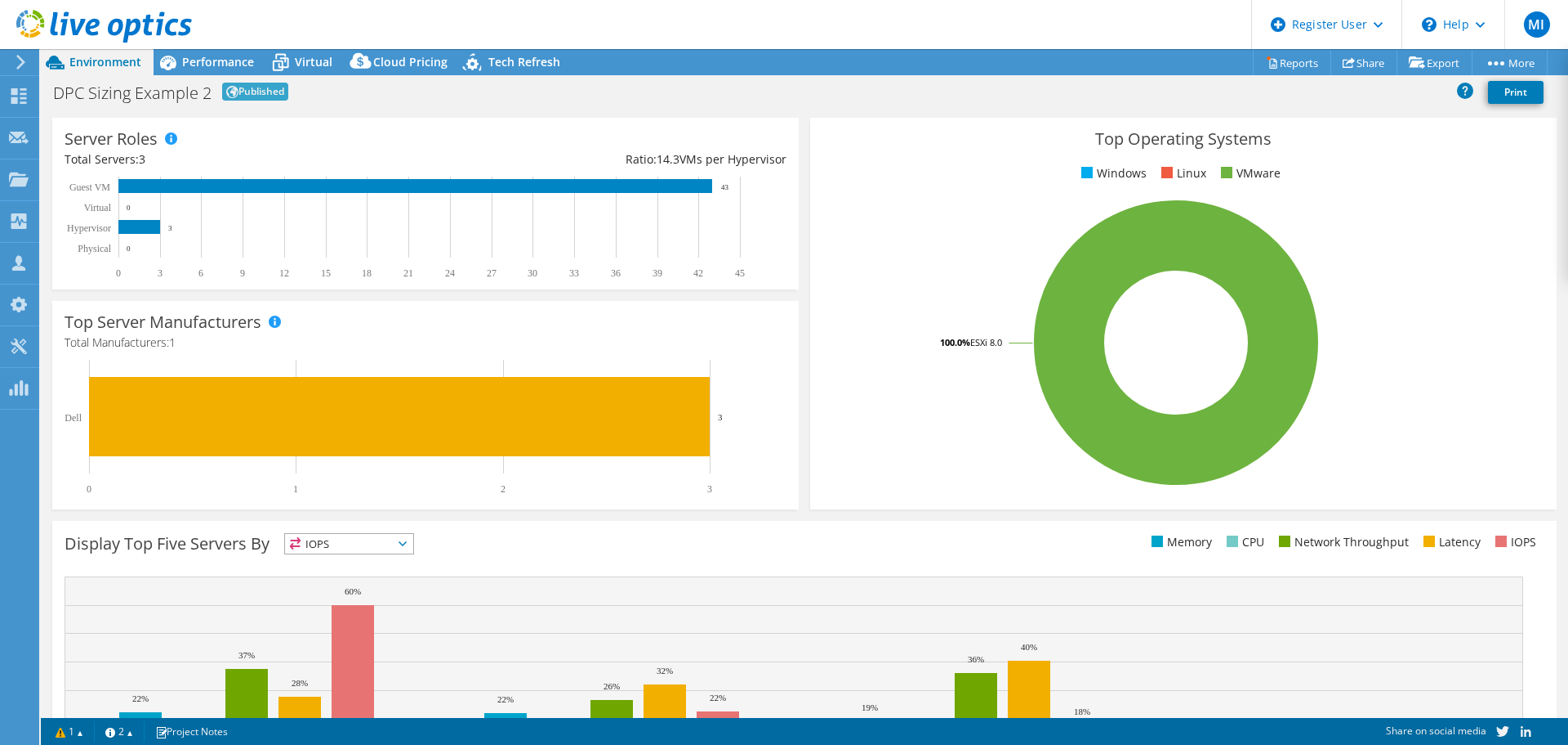
scroll to position [245, 0]
